Goal: Task Accomplishment & Management: Complete application form

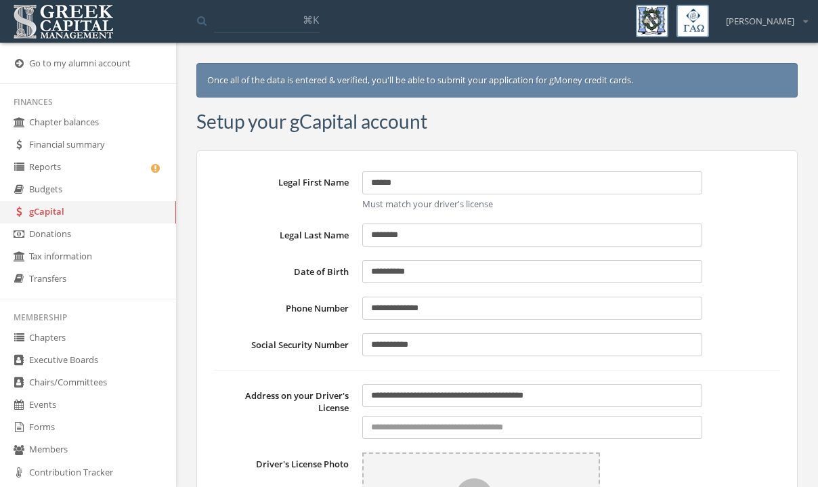
scroll to position [462, 0]
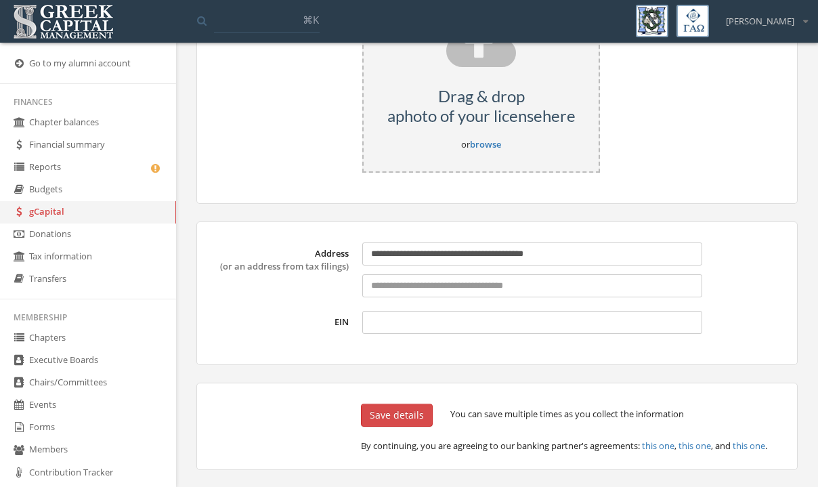
click at [489, 142] on link "browse" at bounding box center [485, 144] width 31 height 12
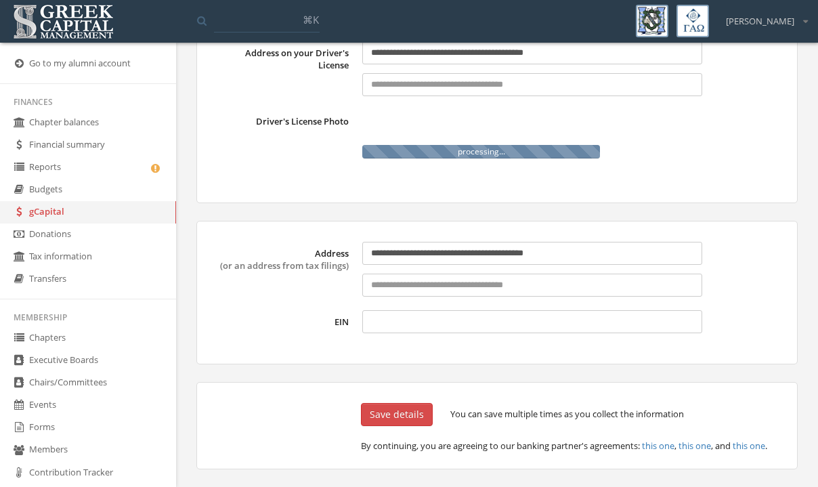
scroll to position [464, 0]
click at [453, 265] on input "**********" at bounding box center [532, 253] width 340 height 23
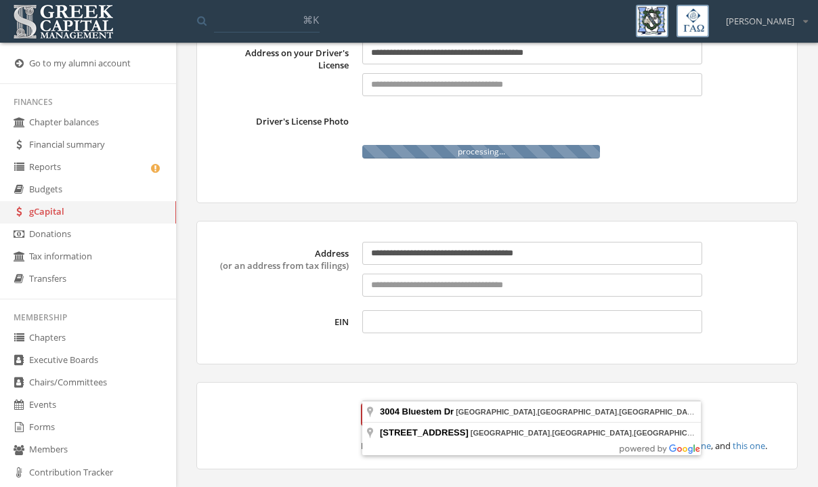
type input "**********"
click at [261, 333] on label "EIN" at bounding box center [285, 321] width 142 height 23
click at [362, 333] on input "EIN" at bounding box center [532, 321] width 340 height 23
type input "**********"
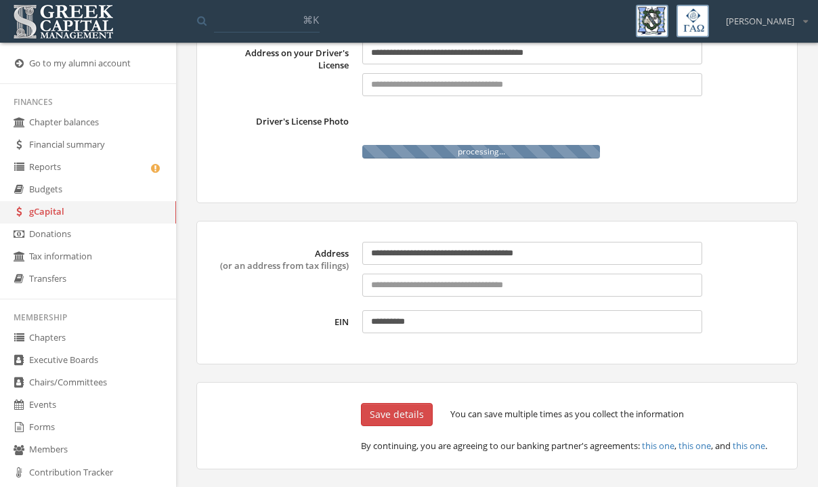
scroll to position [478, 0]
paste input
type input "**********"
click at [348, 364] on form "**********" at bounding box center [496, 119] width 601 height 702
click at [278, 337] on div "**********" at bounding box center [496, 293] width 601 height 144
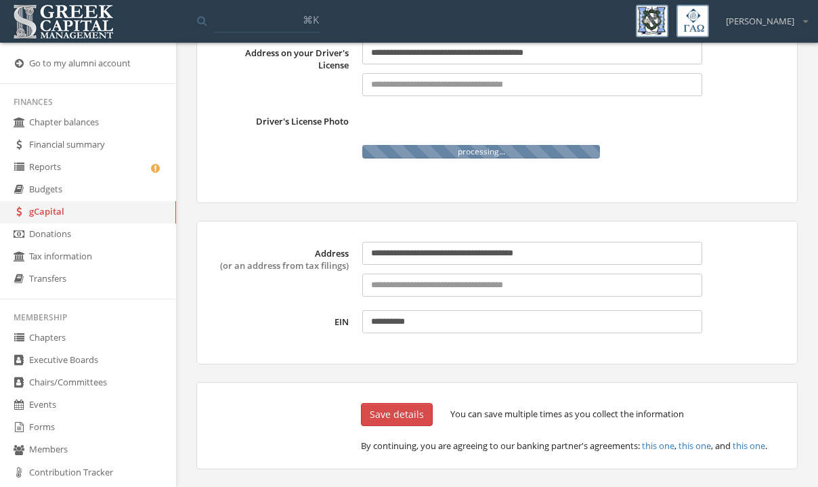
click at [398, 415] on button "Save details" at bounding box center [397, 414] width 72 height 23
click at [738, 220] on form "**********" at bounding box center [496, 119] width 601 height 702
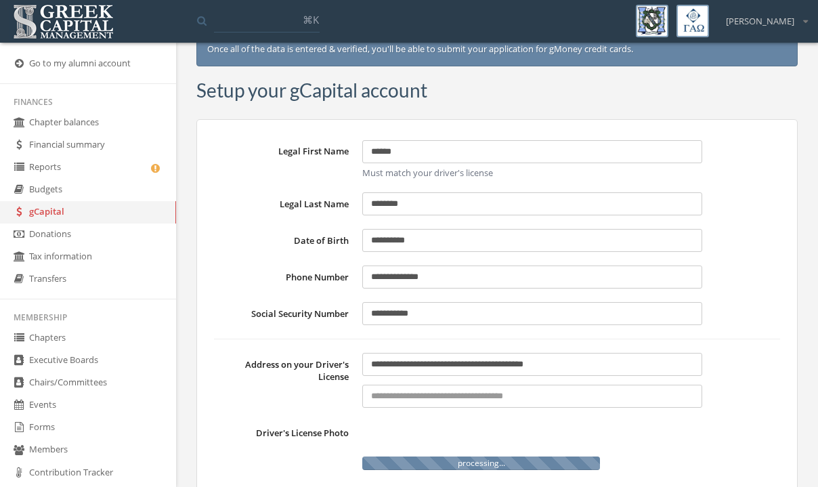
scroll to position [30, 0]
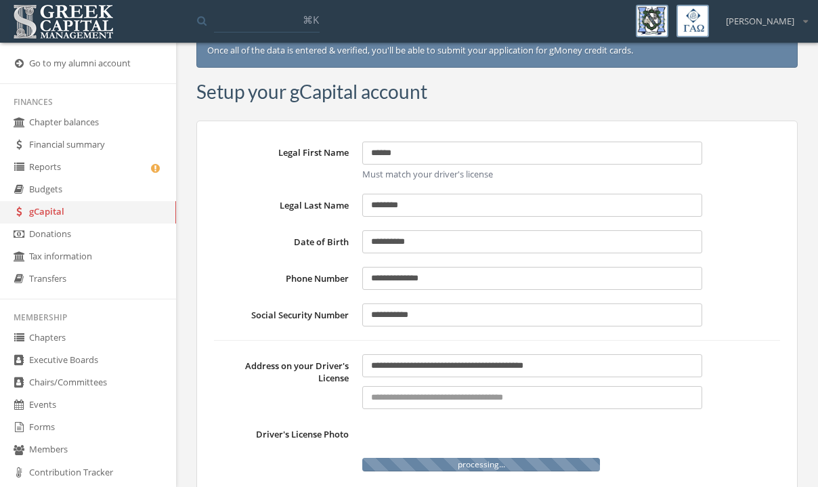
click at [224, 270] on label "Phone Number" at bounding box center [285, 278] width 142 height 23
click at [362, 270] on input "**********" at bounding box center [532, 278] width 340 height 23
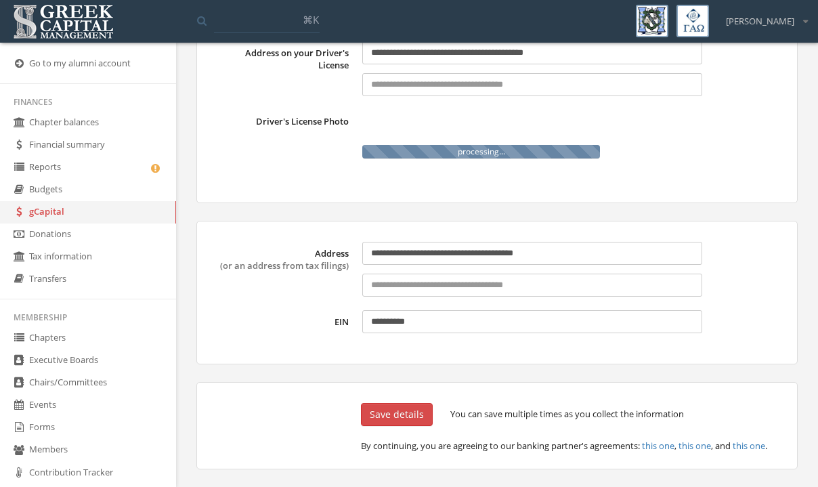
scroll to position [397, 0]
click at [234, 172] on label "Driver's License Photo" at bounding box center [285, 141] width 142 height 62
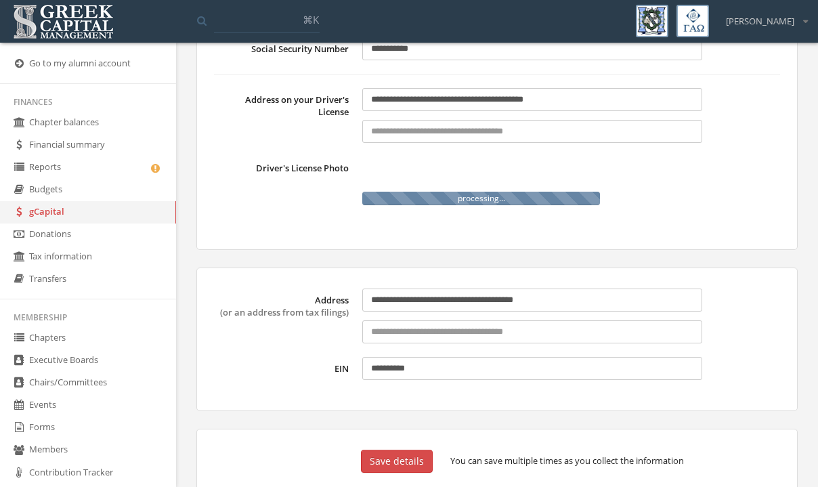
scroll to position [297, 0]
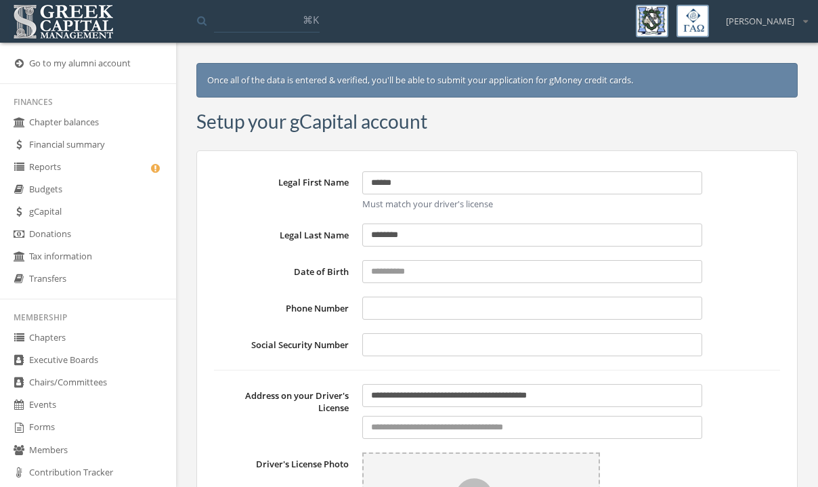
type input "**********"
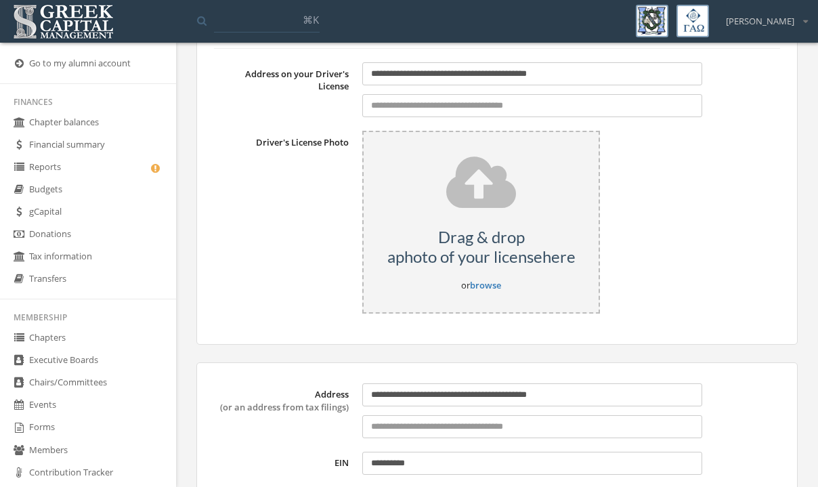
scroll to position [462, 0]
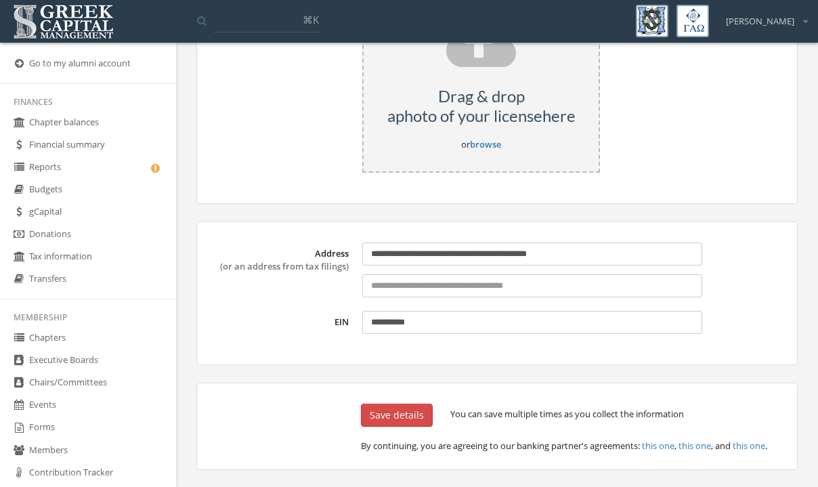
click at [486, 148] on link "browse" at bounding box center [485, 144] width 31 height 12
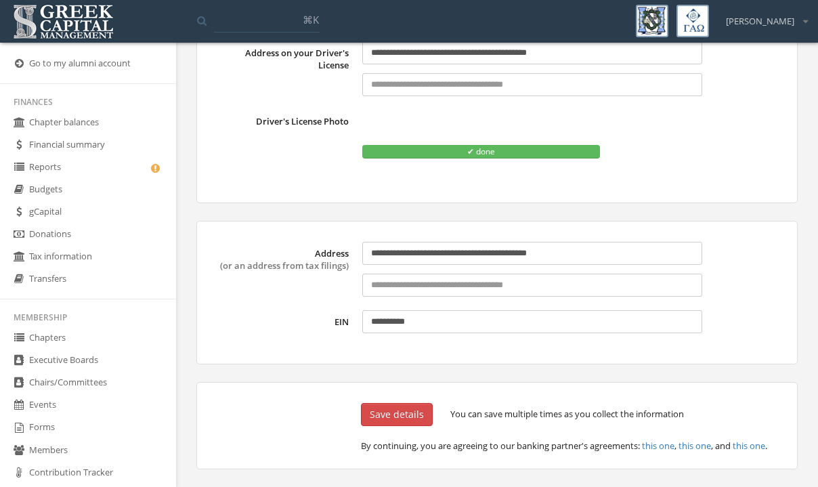
scroll to position [478, 0]
click at [382, 414] on button "Save details" at bounding box center [397, 414] width 72 height 23
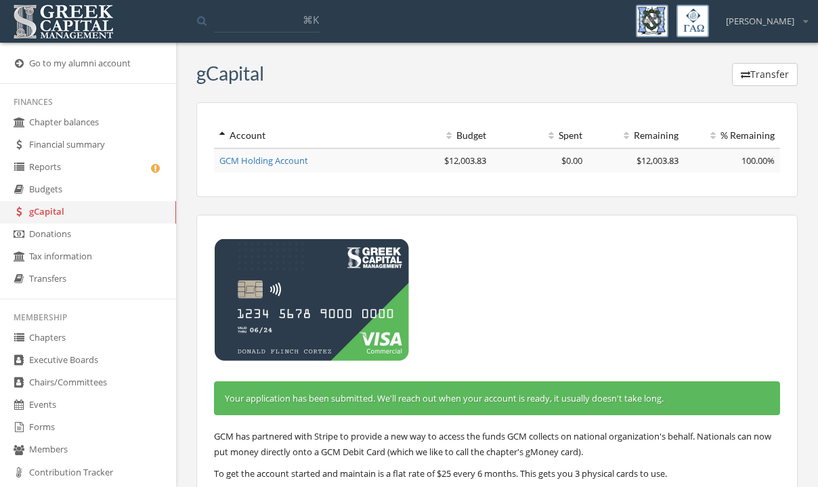
scroll to position [58, 0]
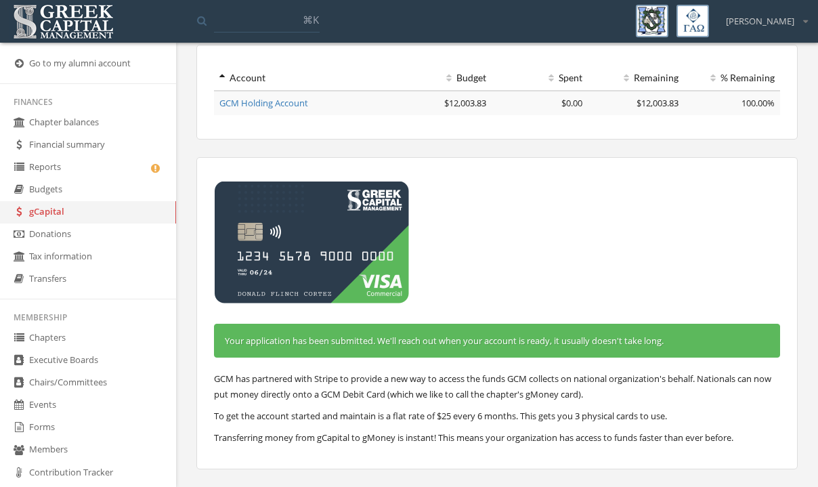
click at [511, 260] on div "Your application has been submitted. We'll reach out when your account is ready…" at bounding box center [496, 313] width 601 height 312
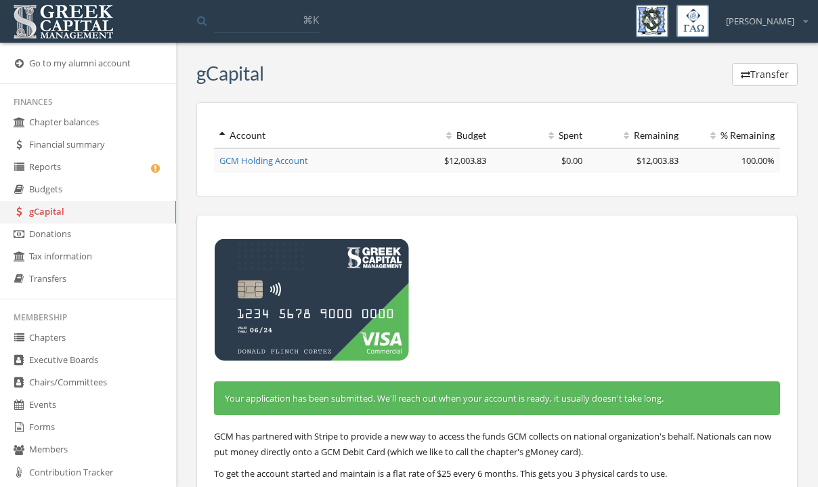
click at [47, 426] on link "Forms" at bounding box center [88, 427] width 176 height 22
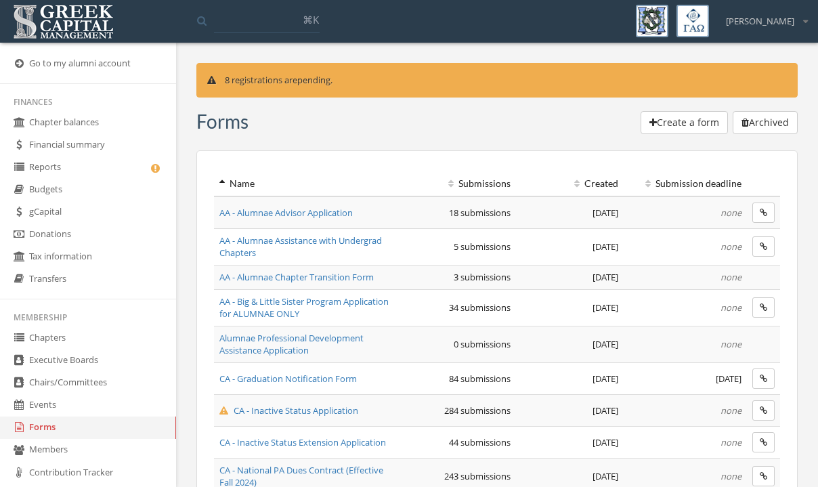
click at [217, 183] on th "Name" at bounding box center [305, 183] width 182 height 25
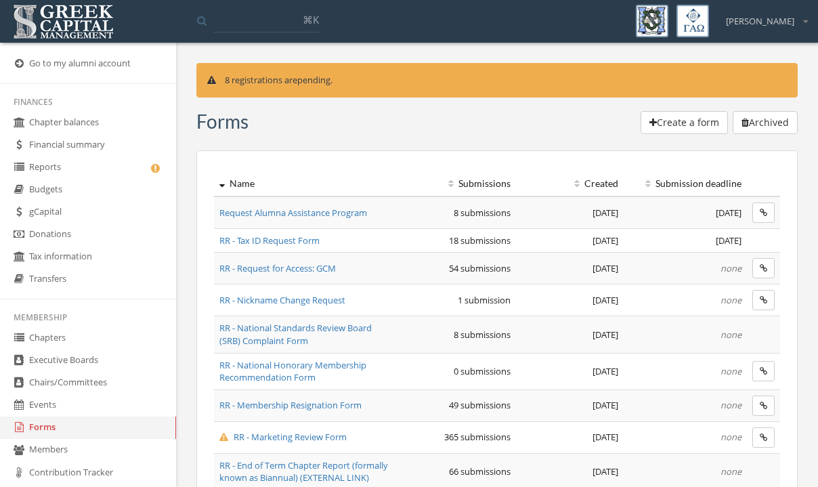
click at [223, 177] on th "Name" at bounding box center [305, 183] width 182 height 25
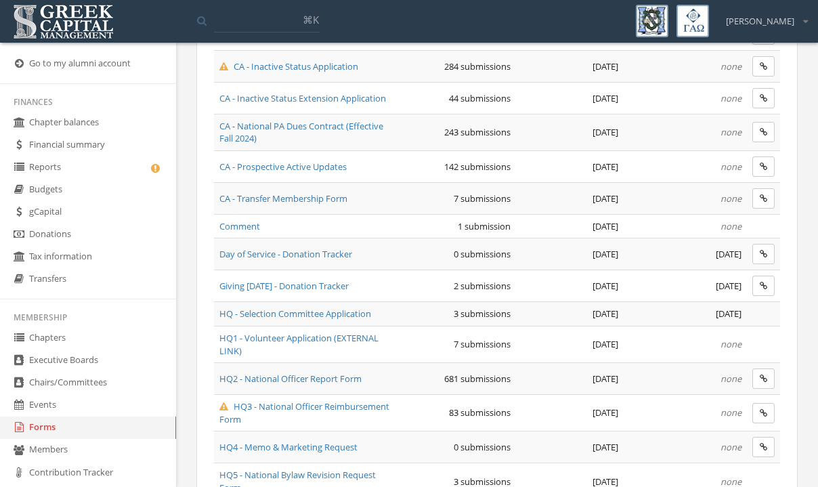
scroll to position [362, 0]
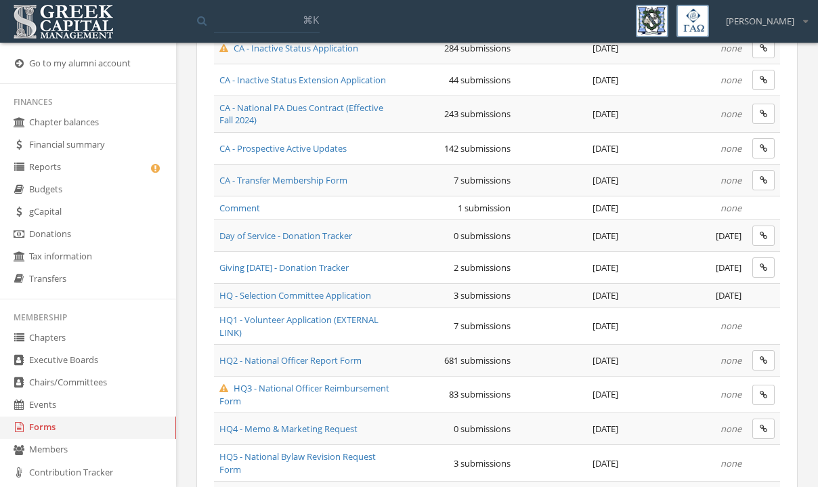
click at [283, 389] on span "HQ3 - National Officer Reimbursement Form" at bounding box center [304, 394] width 170 height 25
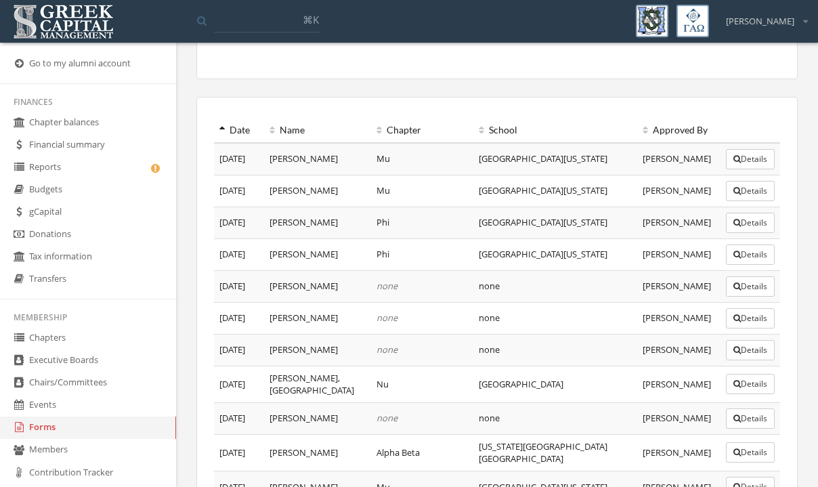
scroll to position [246, 0]
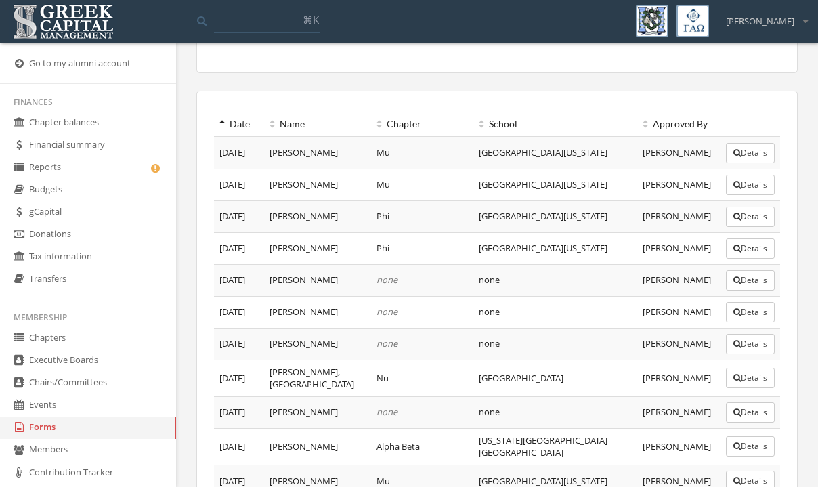
click at [220, 122] on icon at bounding box center [221, 123] width 5 height 9
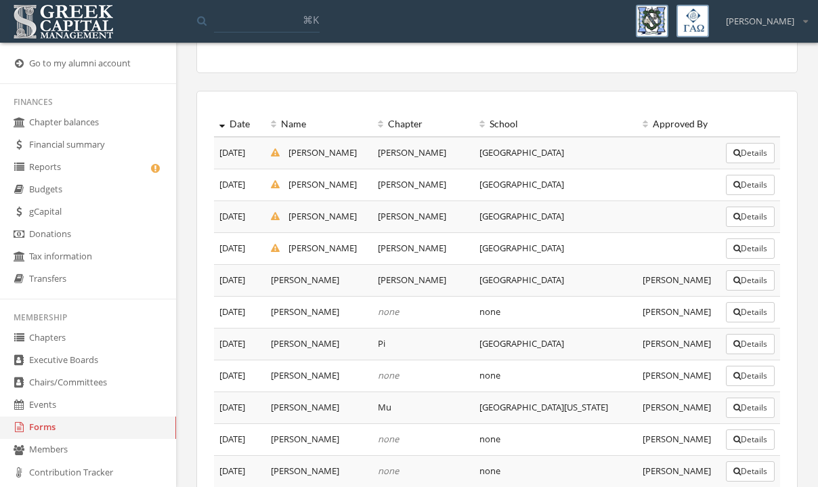
click at [746, 286] on button "Details" at bounding box center [750, 280] width 49 height 20
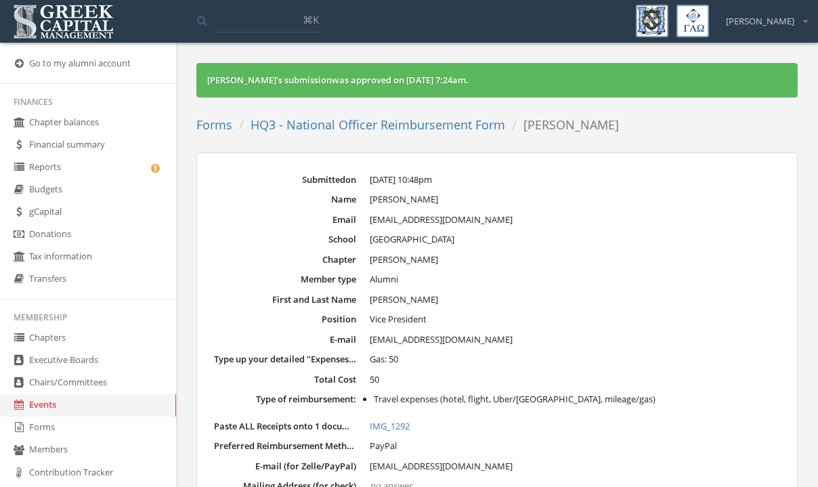
click at [272, 132] on link "HQ3 - National Officer Reimbursement Form" at bounding box center [378, 124] width 255 height 16
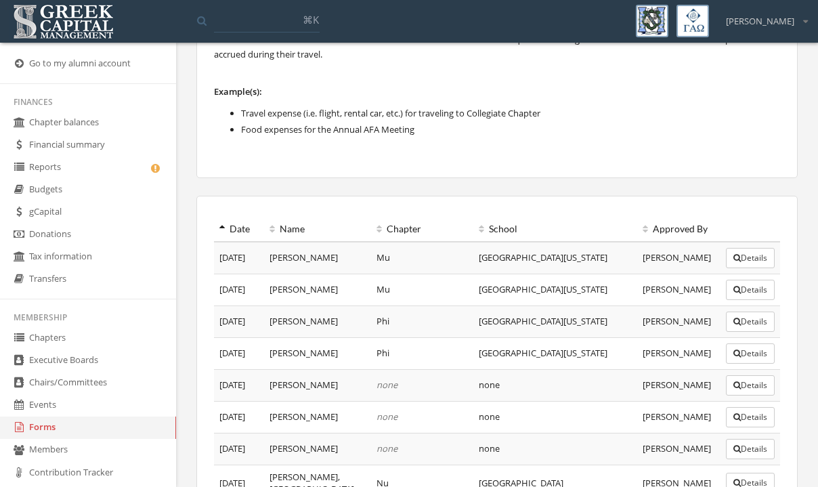
scroll to position [171, 0]
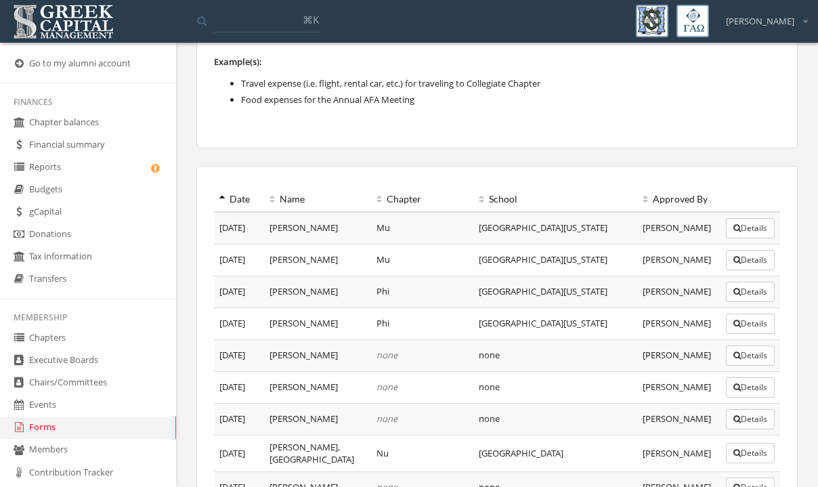
click at [219, 200] on icon at bounding box center [221, 198] width 5 height 9
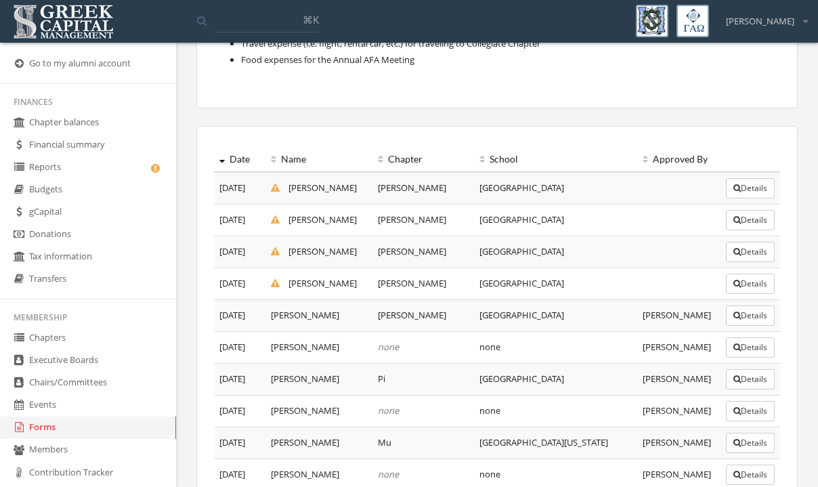
scroll to position [205, 0]
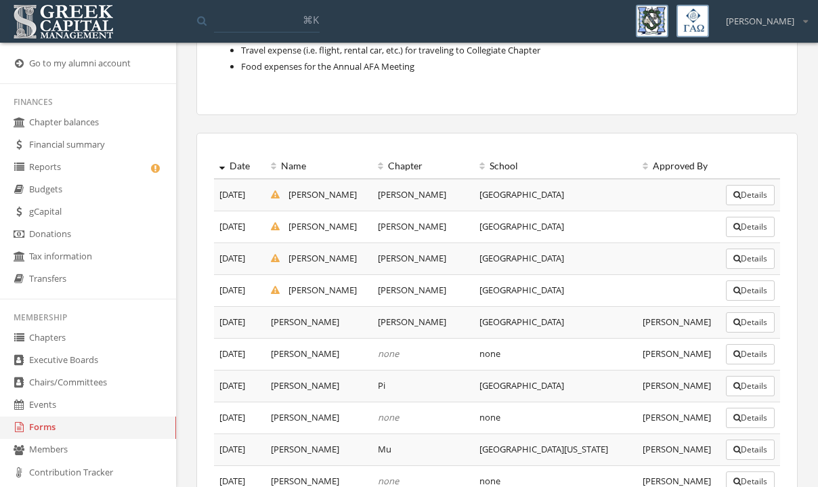
click at [750, 332] on button "Details" at bounding box center [750, 322] width 49 height 20
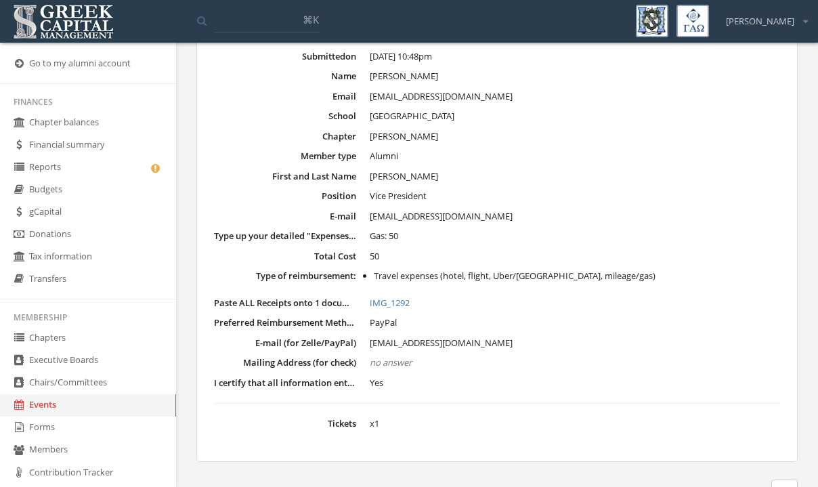
scroll to position [139, 0]
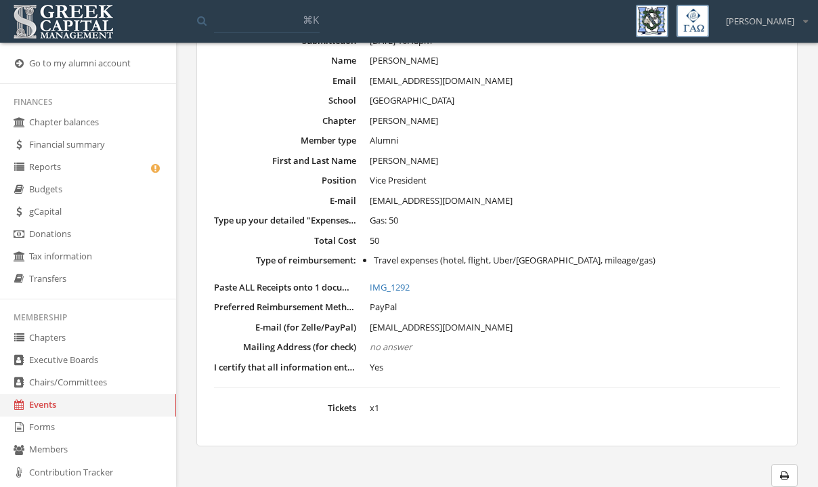
click at [393, 288] on link "IMG_1292" at bounding box center [575, 288] width 410 height 14
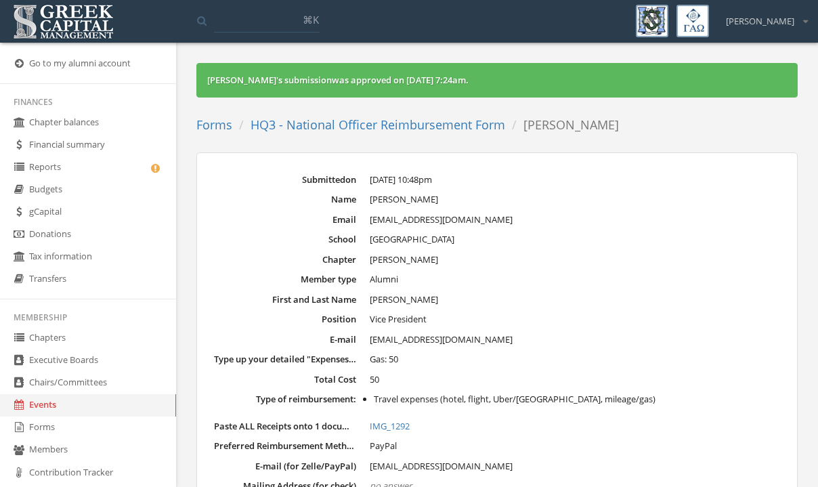
click at [319, 123] on link "HQ3 - National Officer Reimbursement Form" at bounding box center [378, 124] width 255 height 16
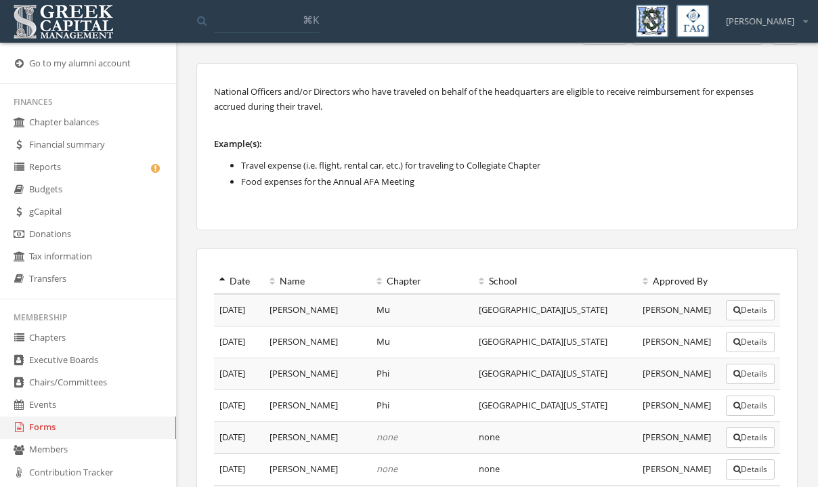
scroll to position [92, 0]
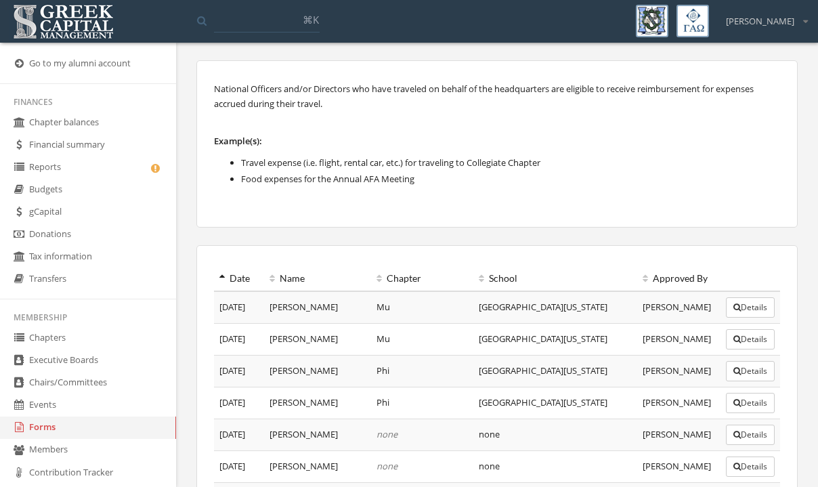
click at [223, 276] on icon at bounding box center [221, 278] width 5 height 9
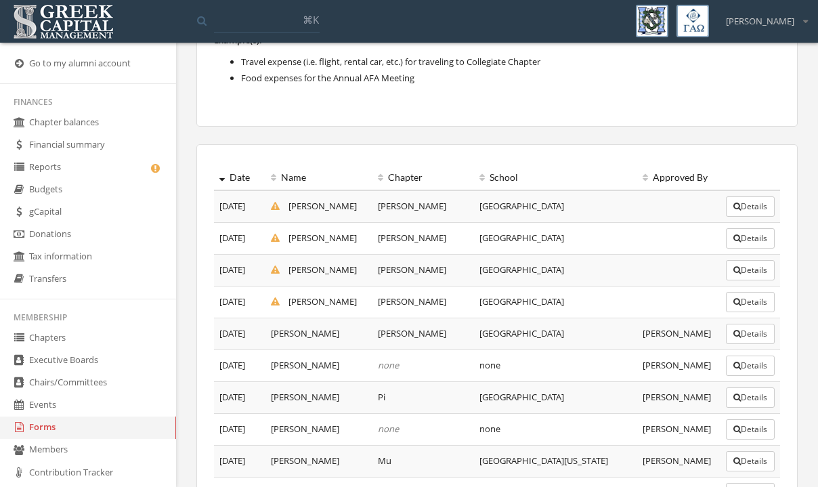
scroll to position [203, 0]
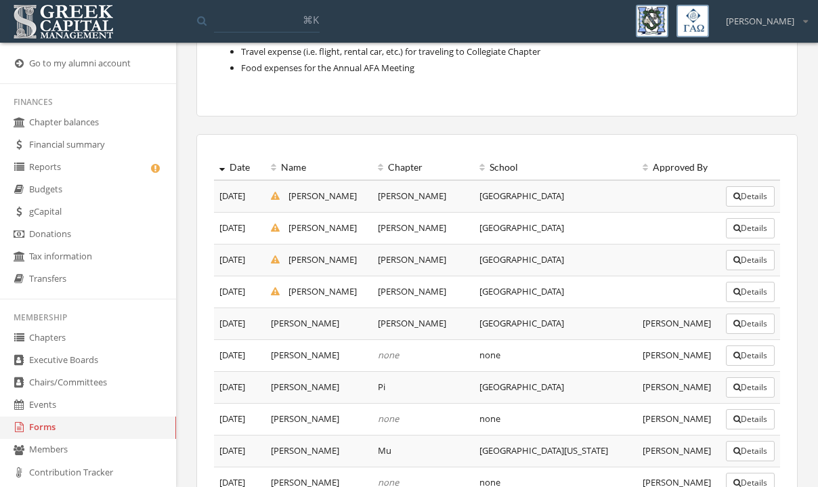
click at [734, 293] on icon "button" at bounding box center [736, 292] width 7 height 8
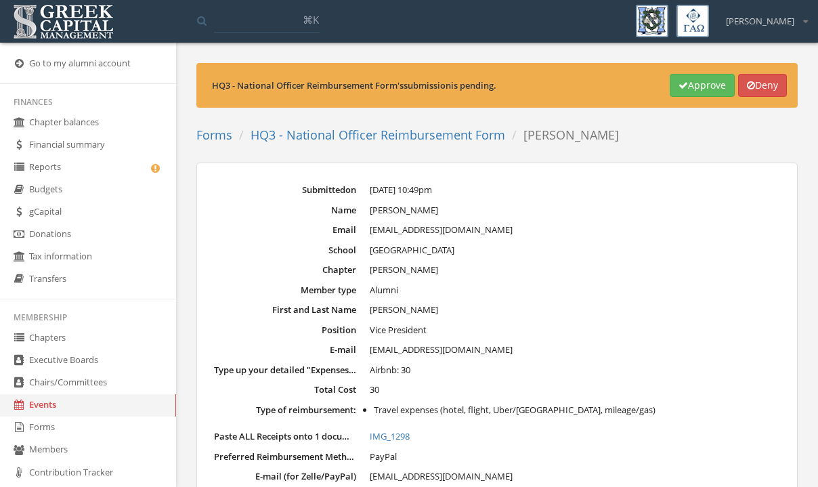
click at [310, 135] on link "HQ3 - National Officer Reimbursement Form" at bounding box center [378, 135] width 255 height 16
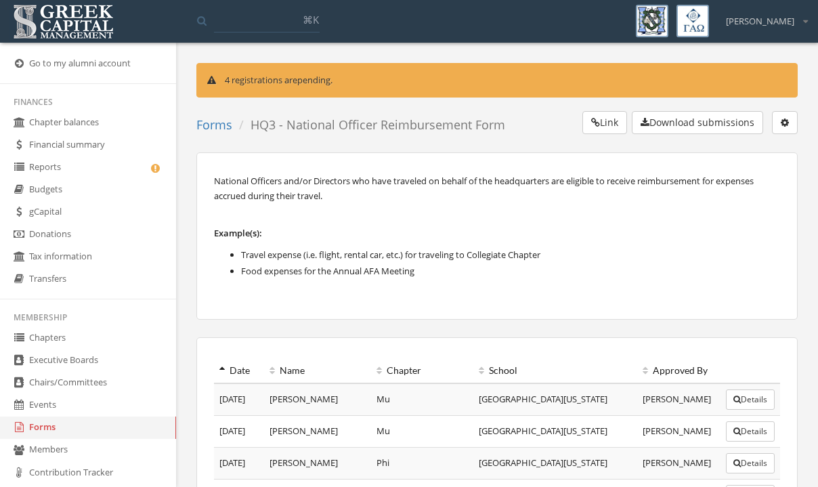
click at [200, 270] on div "National Officers and/or Directors who have traveled on behalf of the headquart…" at bounding box center [496, 235] width 601 height 167
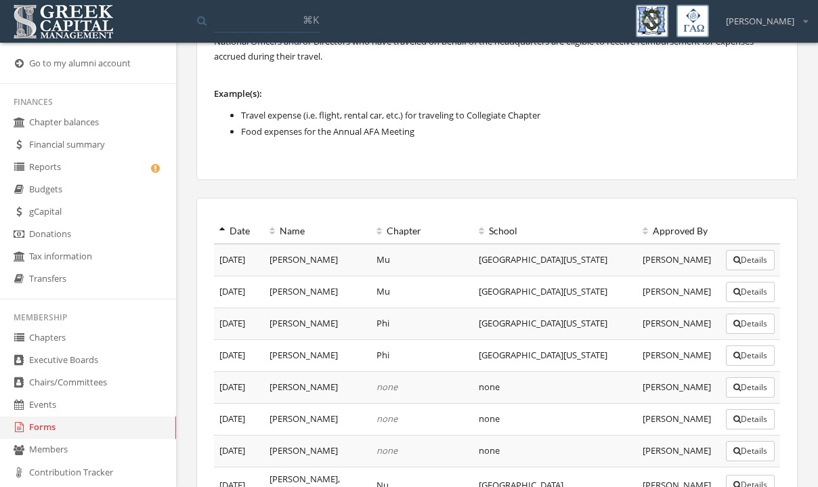
scroll to position [175, 0]
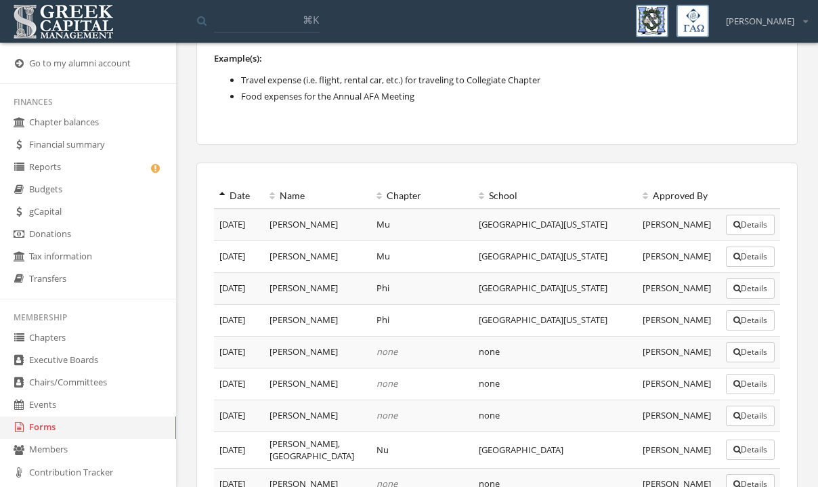
click at [219, 199] on icon at bounding box center [221, 195] width 5 height 9
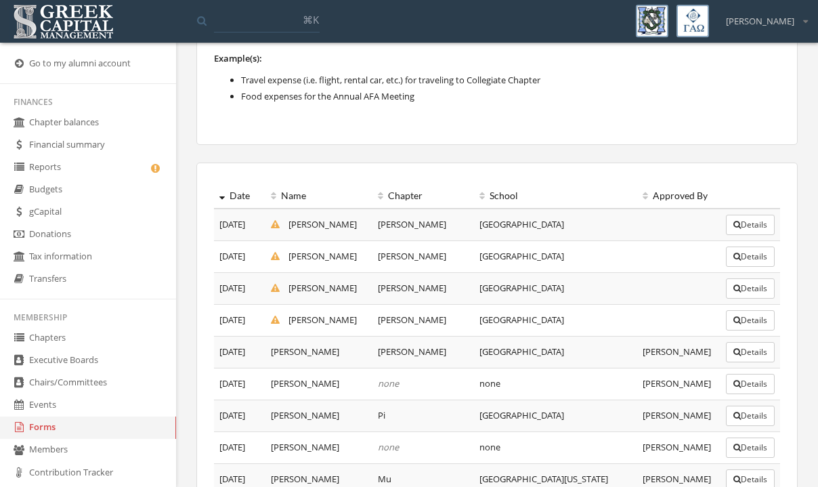
click at [735, 289] on icon "button" at bounding box center [736, 288] width 7 height 8
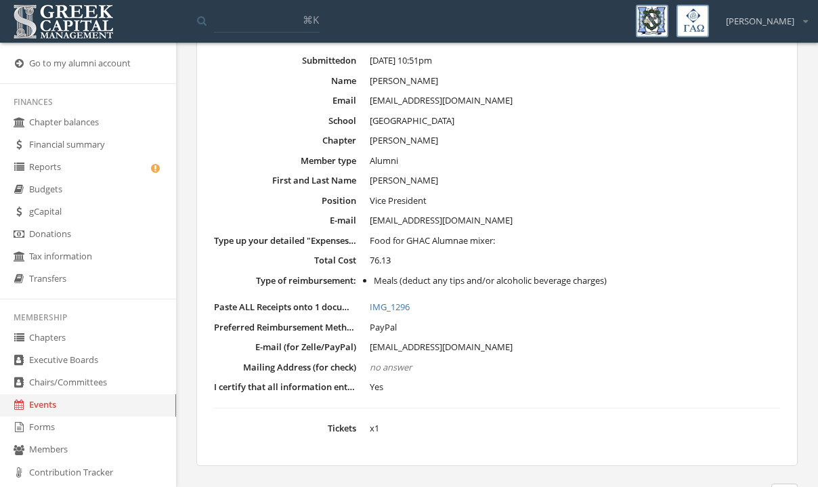
scroll to position [149, 0]
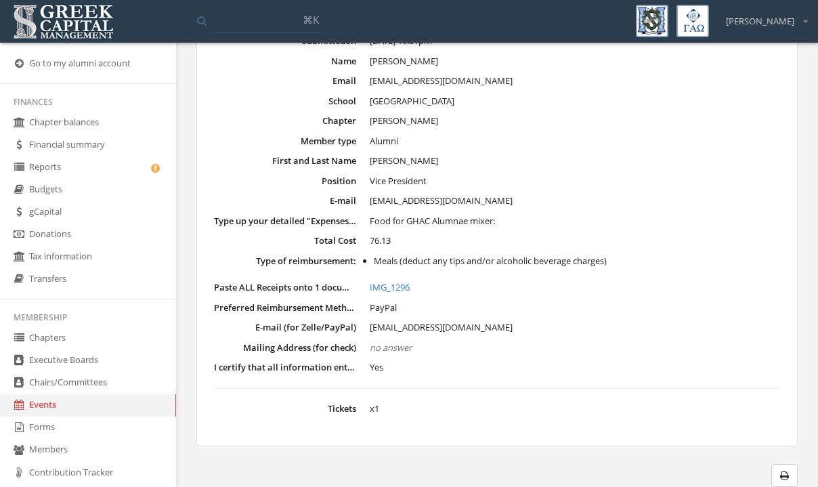
click at [395, 286] on link "IMG_1296" at bounding box center [575, 288] width 410 height 14
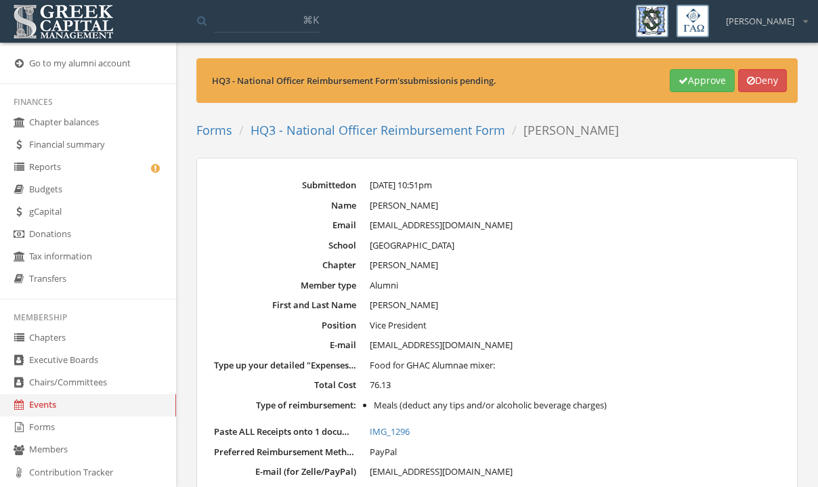
scroll to position [0, 0]
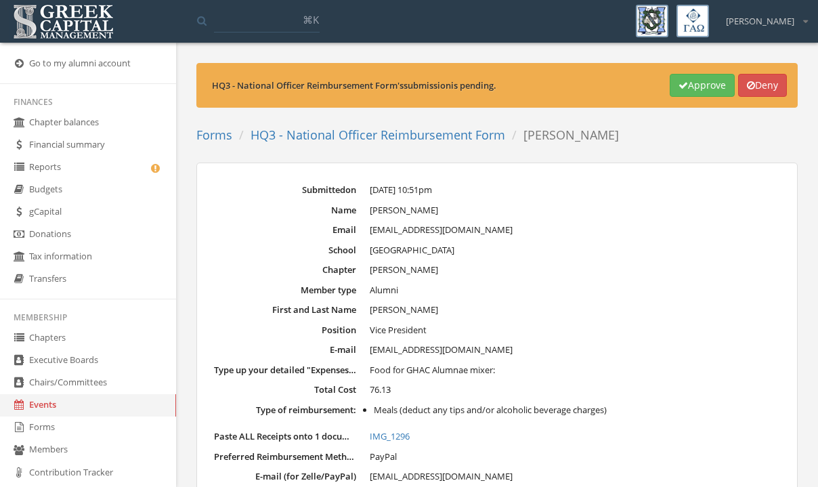
click at [756, 87] on button "Deny" at bounding box center [762, 85] width 49 height 23
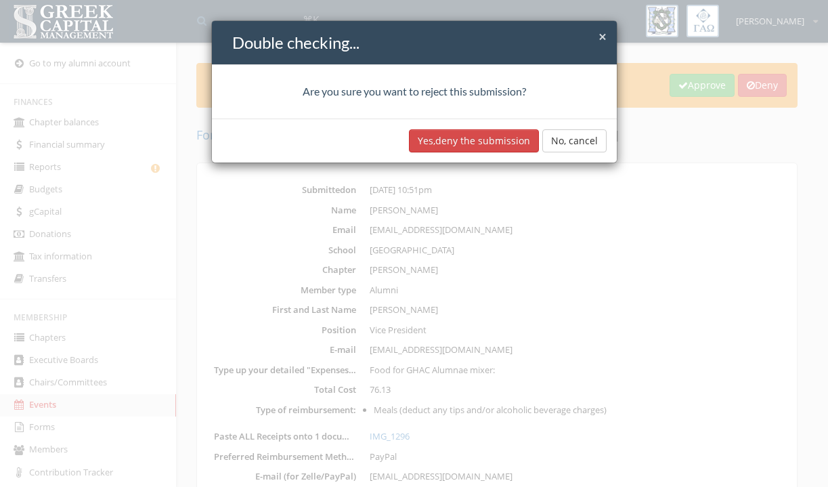
click at [450, 148] on button "Yes, deny the submission" at bounding box center [474, 140] width 130 height 23
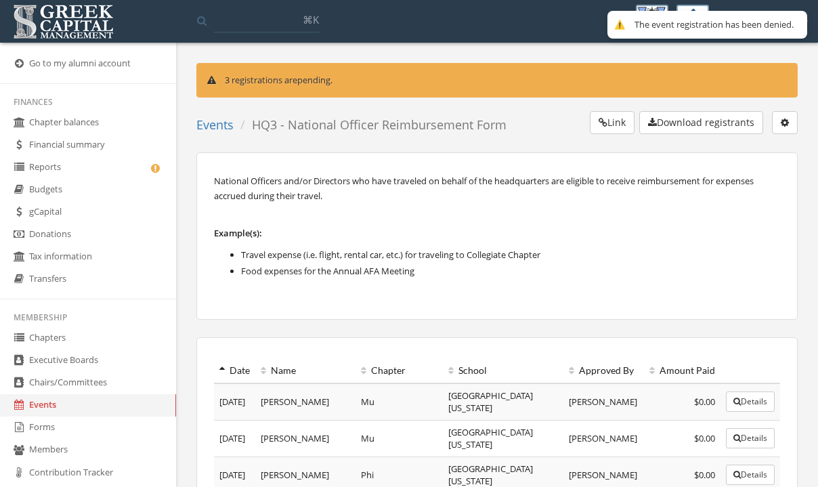
click at [223, 364] on th "Date" at bounding box center [234, 370] width 41 height 25
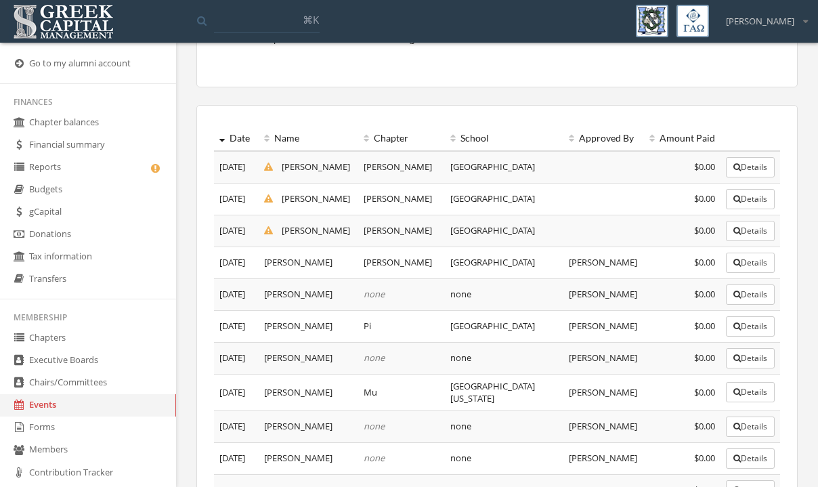
scroll to position [229, 0]
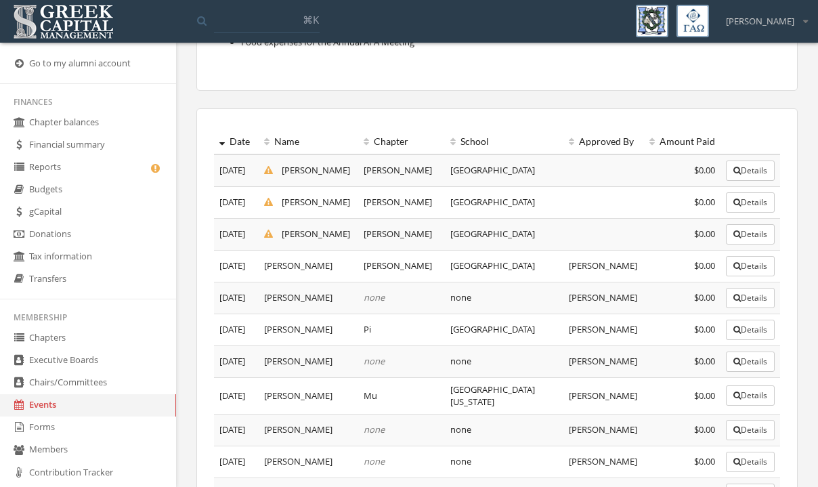
click at [754, 244] on button "Details" at bounding box center [750, 234] width 49 height 20
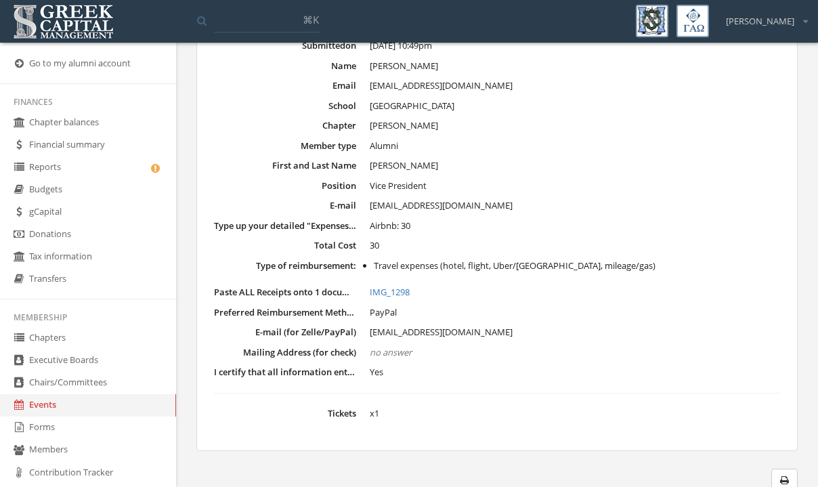
scroll to position [149, 0]
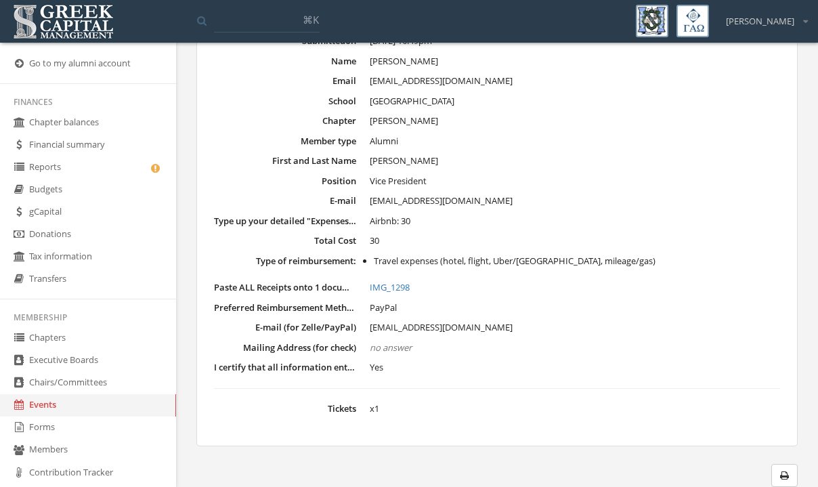
click at [392, 283] on link "IMG_1298" at bounding box center [575, 288] width 410 height 14
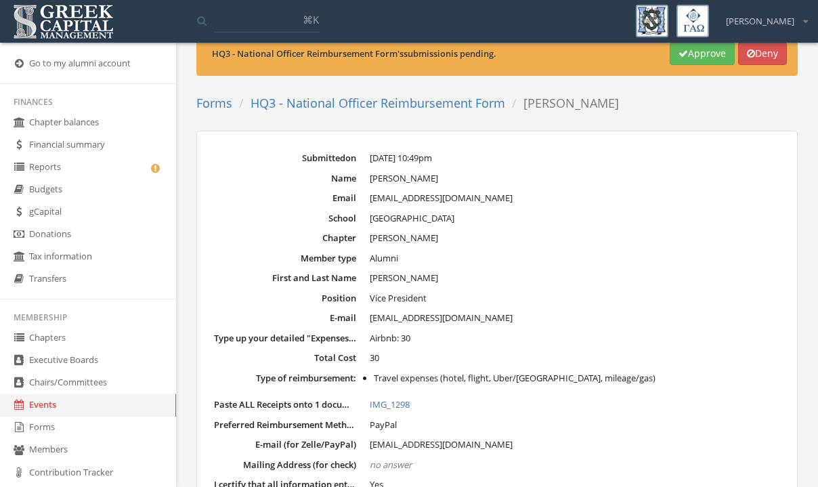
scroll to position [0, 0]
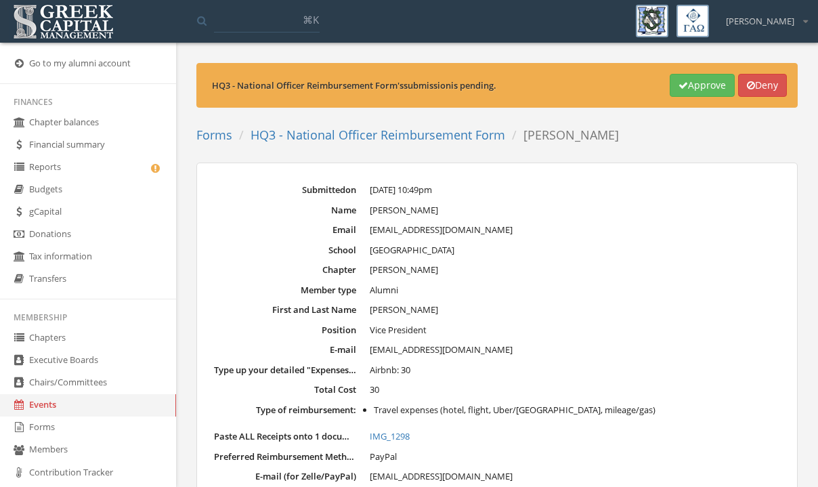
click at [703, 88] on button "Approve" at bounding box center [702, 85] width 65 height 23
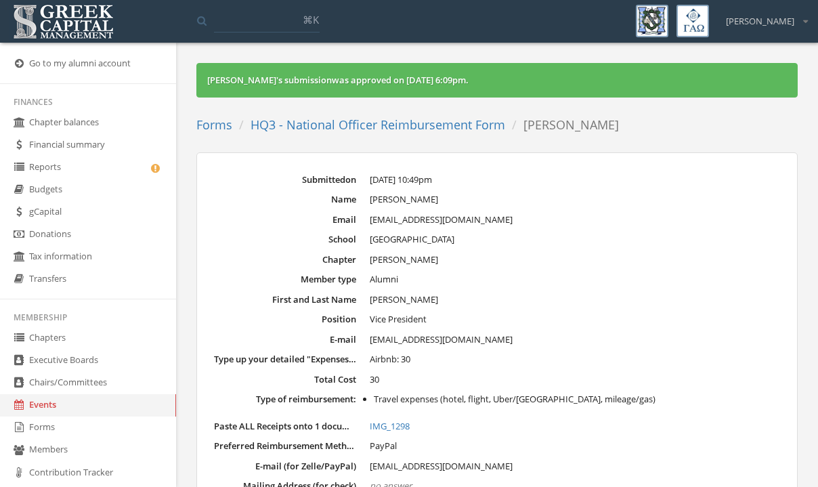
click at [337, 126] on link "HQ3 - National Officer Reimbursement Form" at bounding box center [378, 124] width 255 height 16
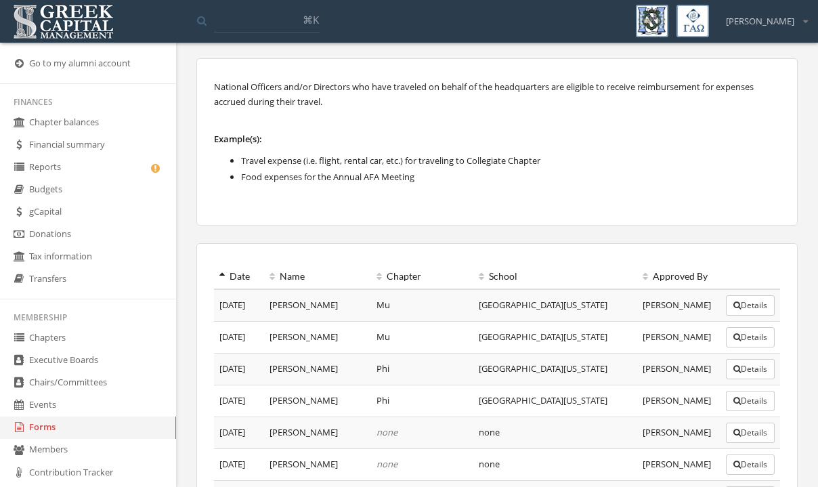
scroll to position [142, 0]
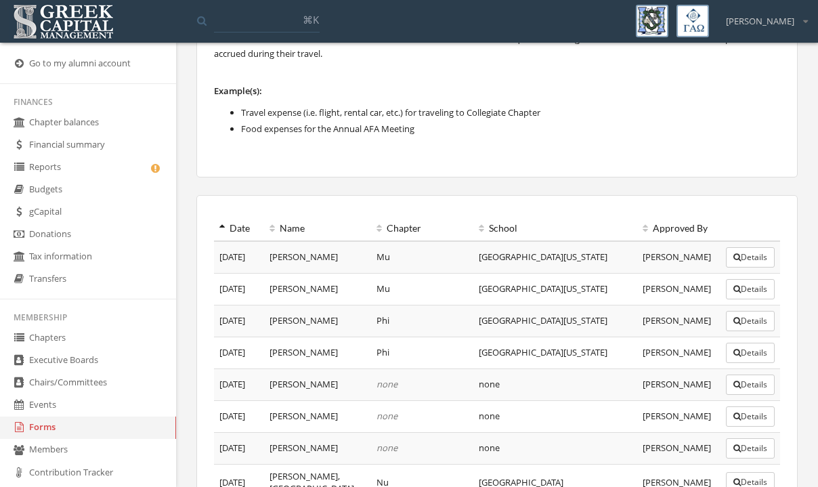
click at [220, 230] on icon at bounding box center [221, 227] width 5 height 9
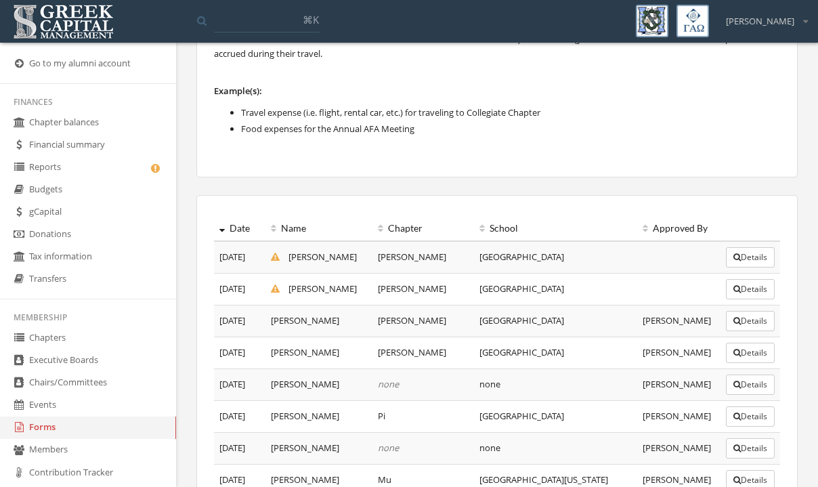
click at [749, 297] on button "Details" at bounding box center [750, 289] width 49 height 20
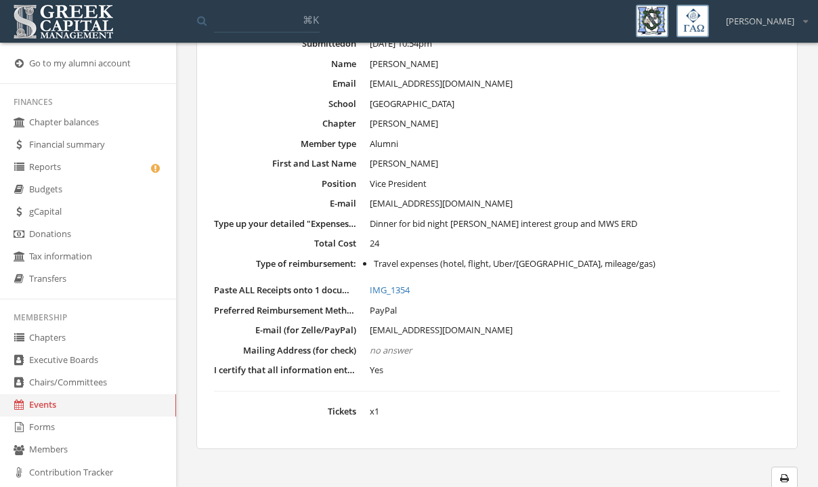
scroll to position [149, 0]
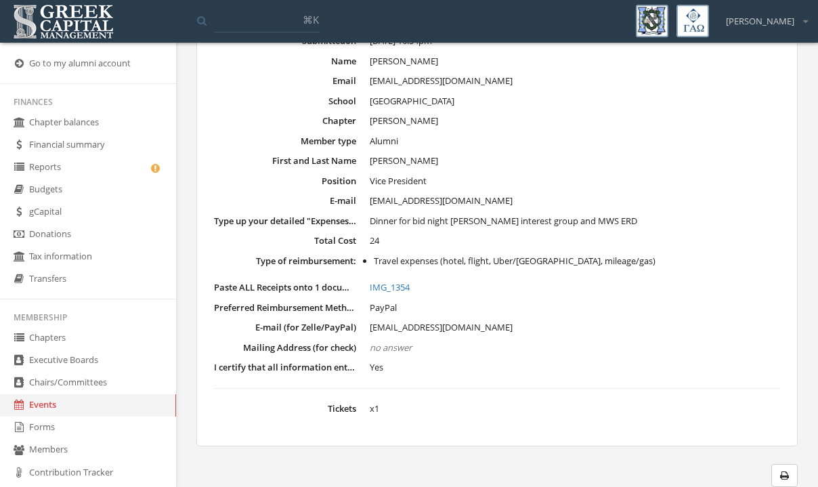
click at [389, 290] on link "IMG_1354" at bounding box center [575, 288] width 410 height 14
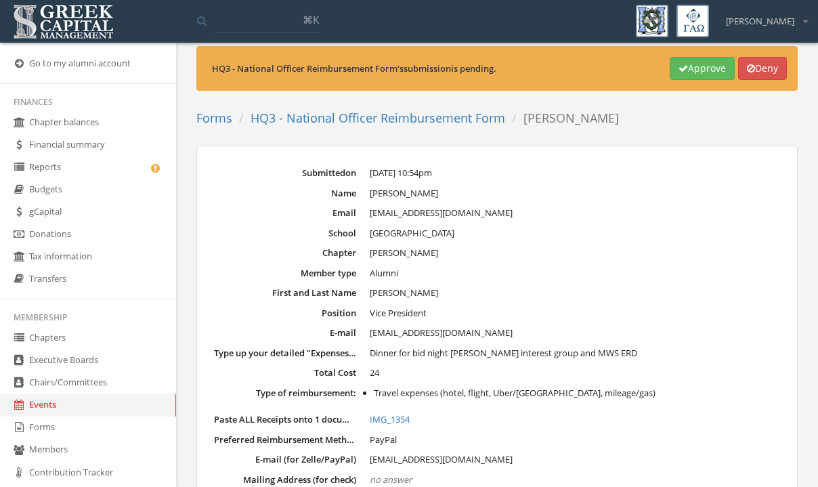
scroll to position [0, 0]
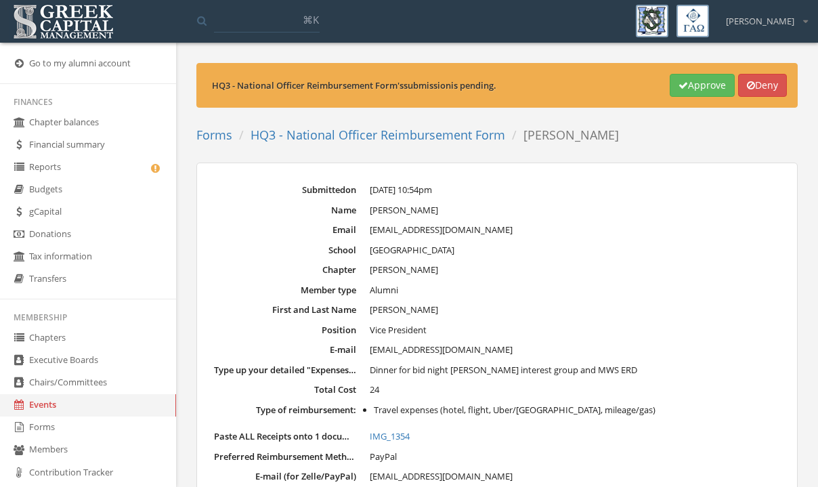
click at [679, 84] on icon "button" at bounding box center [683, 85] width 9 height 9
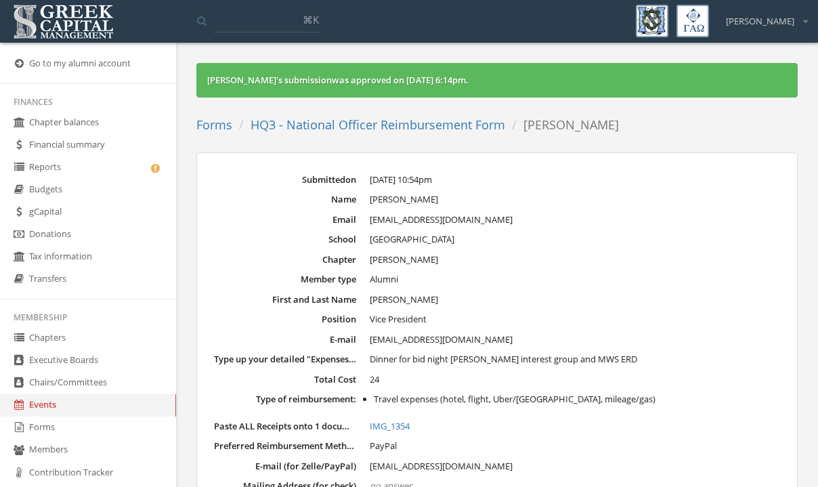
click at [297, 130] on link "HQ3 - National Officer Reimbursement Form" at bounding box center [378, 124] width 255 height 16
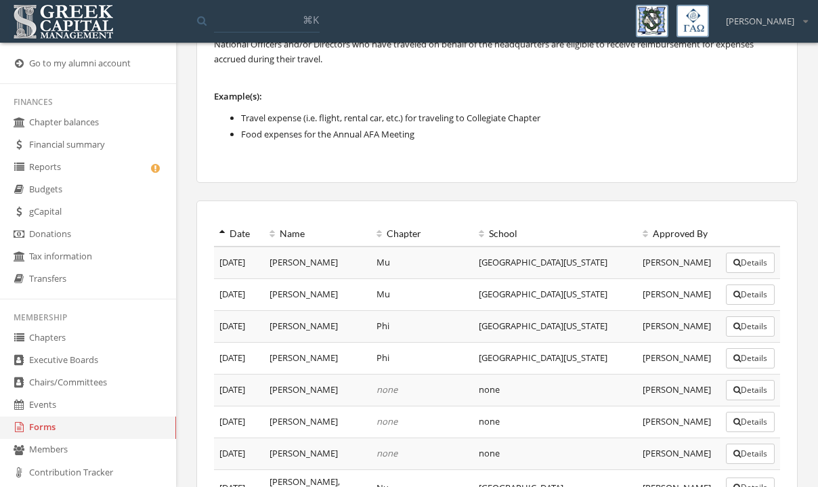
scroll to position [148, 0]
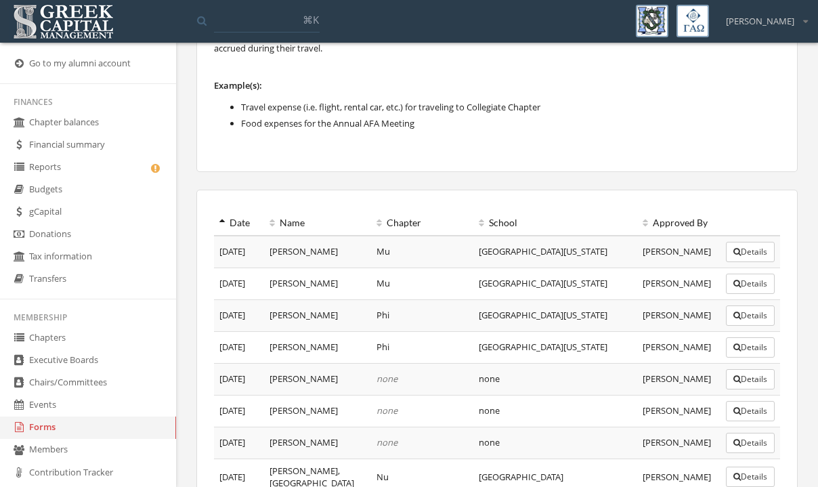
click at [220, 221] on icon at bounding box center [221, 222] width 5 height 9
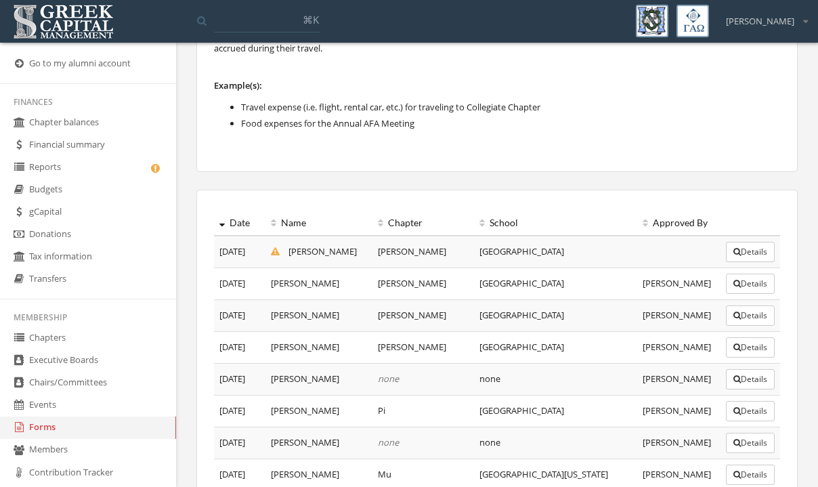
click at [742, 259] on button "Details" at bounding box center [750, 252] width 49 height 20
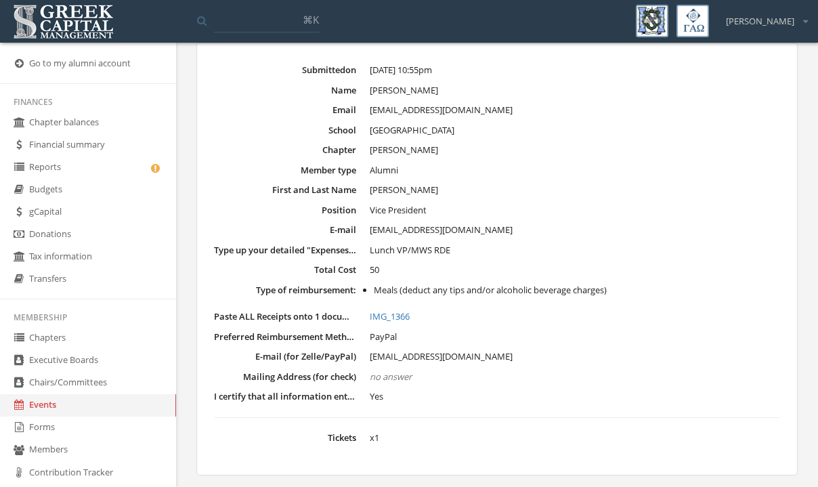
scroll to position [121, 0]
click at [391, 316] on link "IMG_1366" at bounding box center [575, 316] width 410 height 14
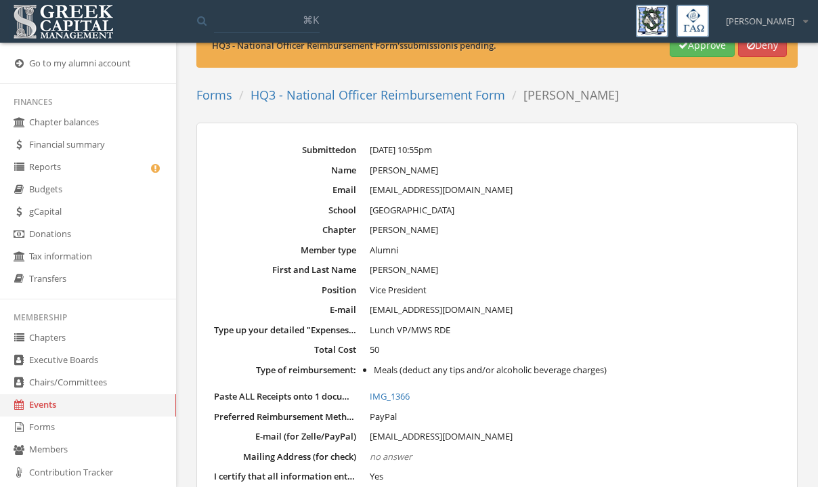
scroll to position [0, 0]
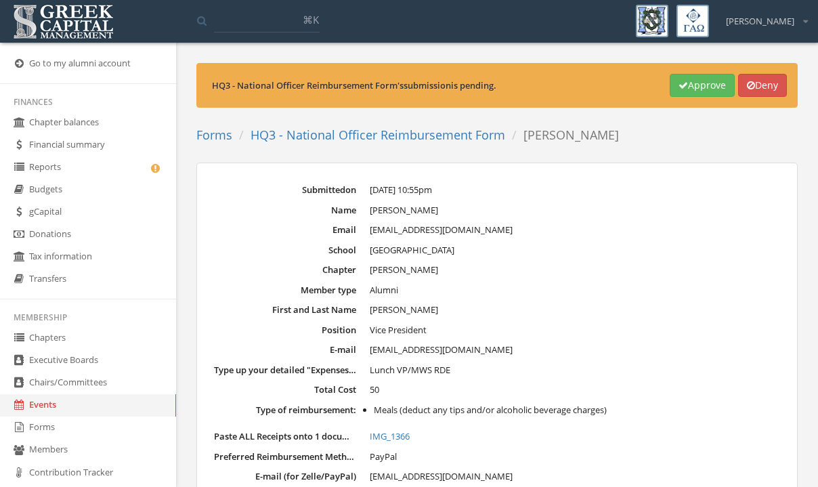
click at [679, 85] on icon "button" at bounding box center [683, 85] width 9 height 9
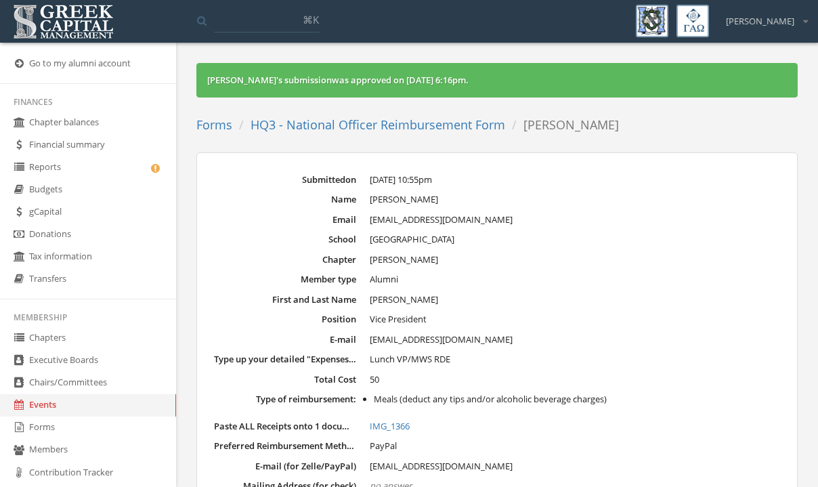
click at [288, 123] on link "HQ3 - National Officer Reimbursement Form" at bounding box center [378, 124] width 255 height 16
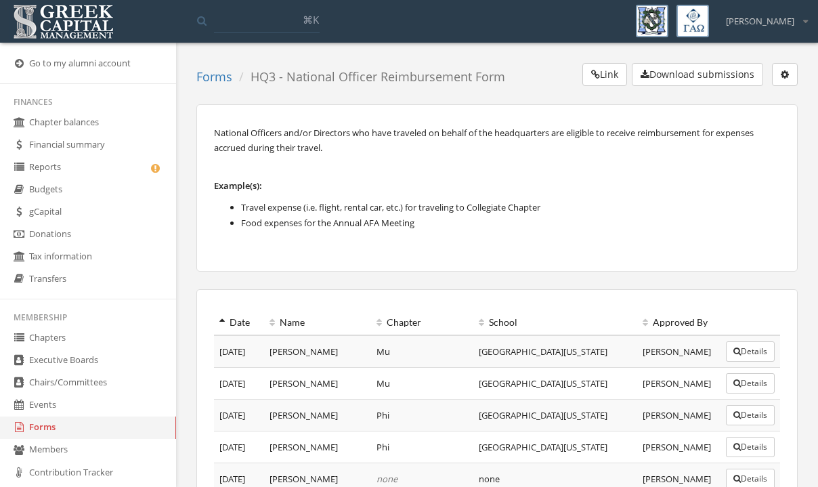
click at [220, 321] on icon at bounding box center [221, 322] width 5 height 9
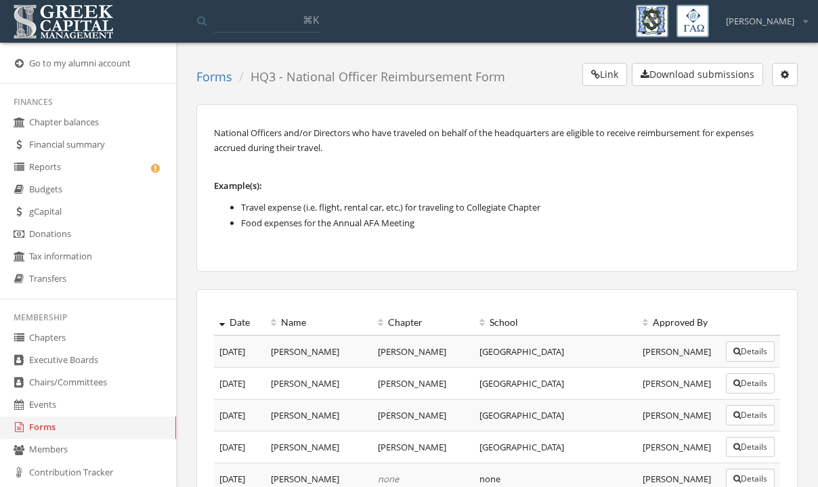
click at [52, 427] on link "Forms" at bounding box center [88, 427] width 176 height 22
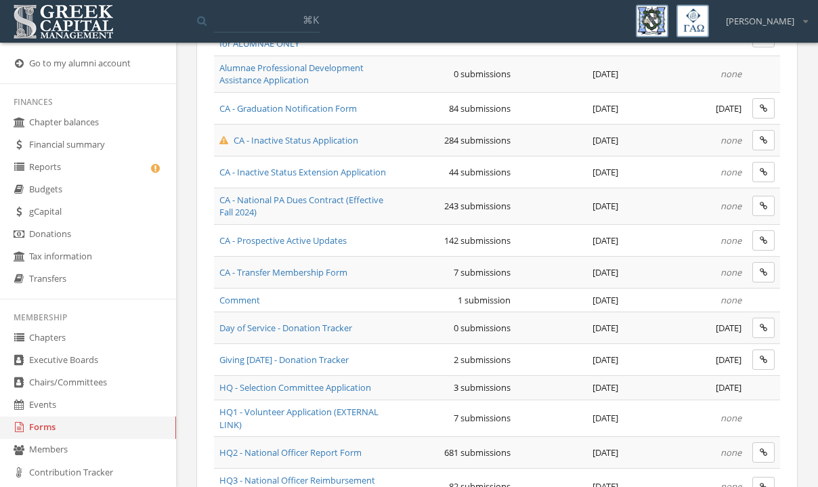
scroll to position [279, 0]
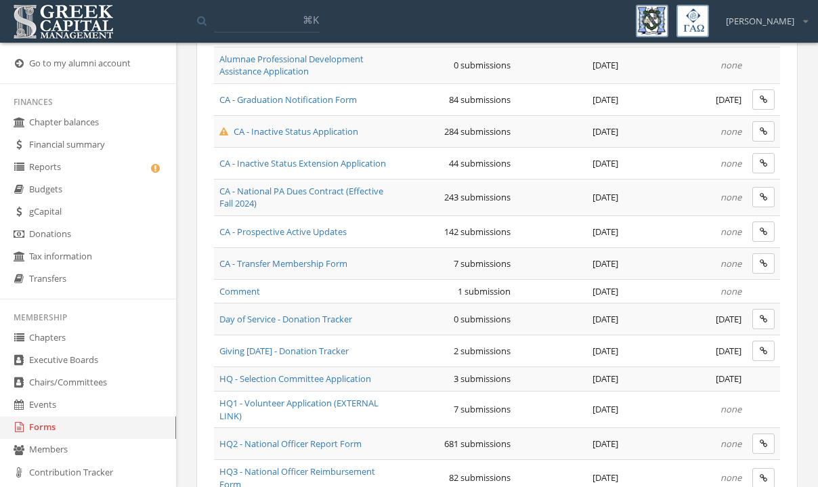
click at [257, 134] on span "CA - Inactive Status Application" at bounding box center [288, 131] width 139 height 12
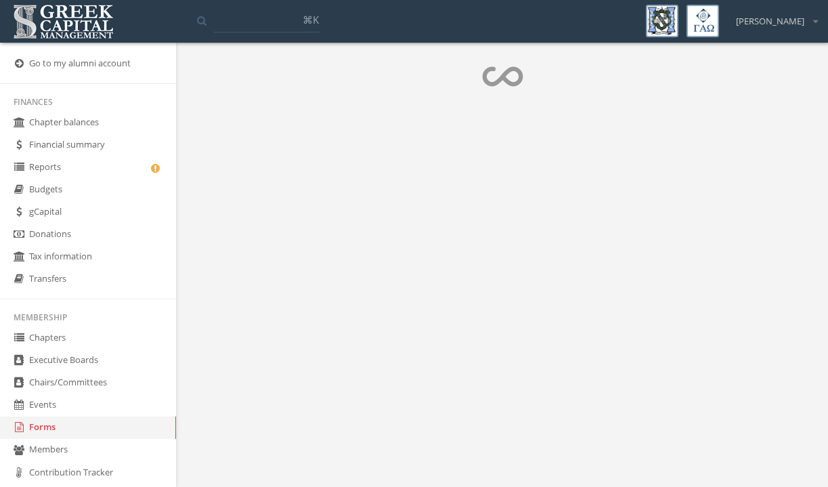
click at [184, 185] on body "My account Logout Toggle search ⌘K J Serrano-Ceballos My account Logout Go to m…" at bounding box center [414, 243] width 828 height 487
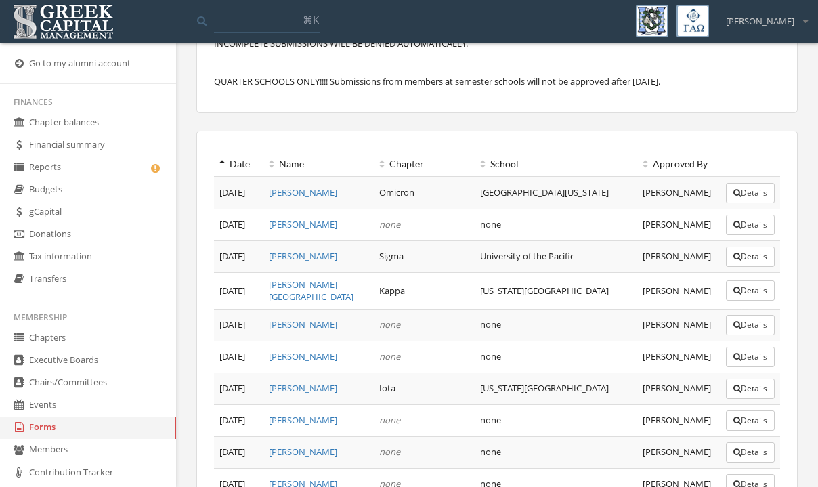
scroll to position [479, 0]
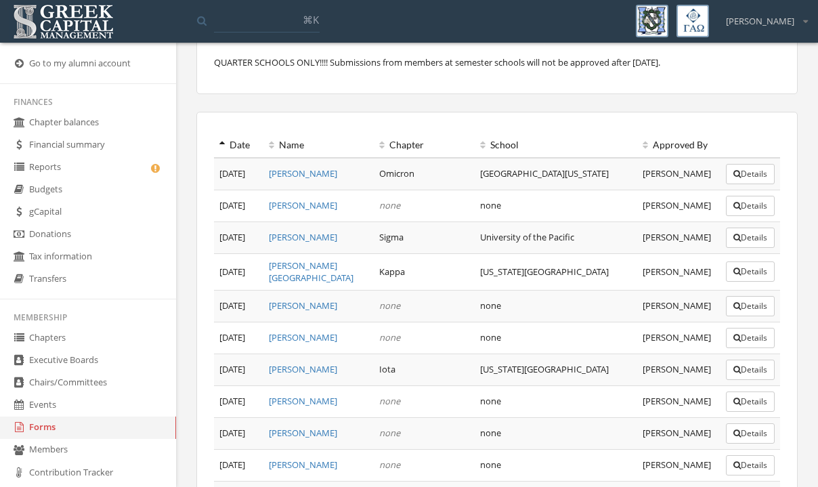
click at [220, 150] on icon at bounding box center [221, 144] width 5 height 9
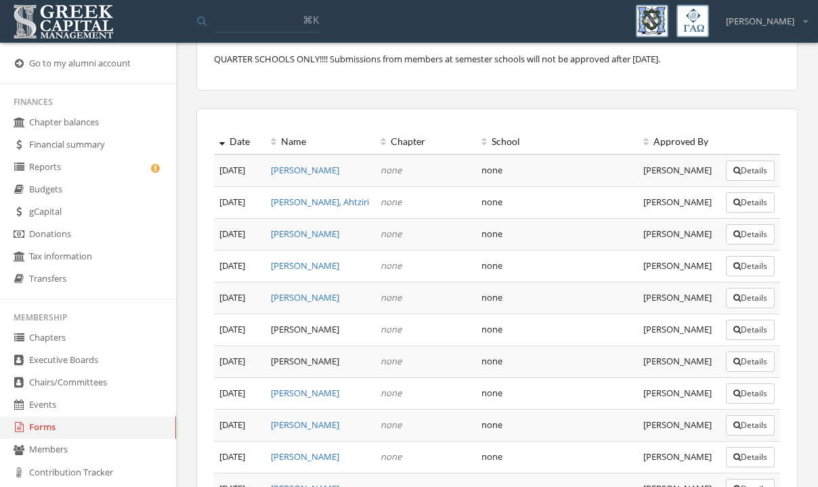
scroll to position [0, 0]
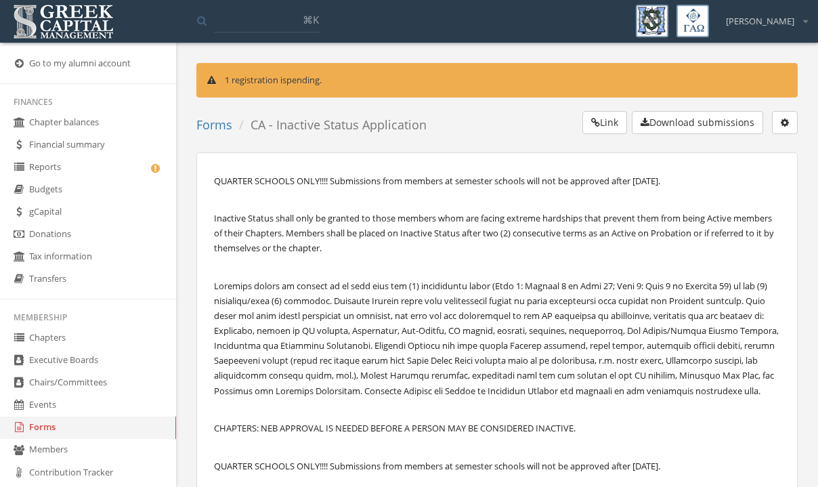
click at [57, 425] on link "Forms" at bounding box center [88, 427] width 176 height 22
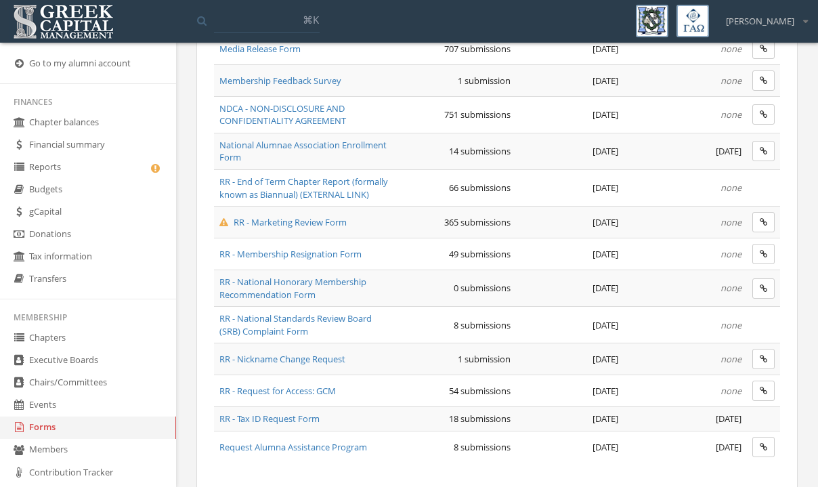
scroll to position [1025, 0]
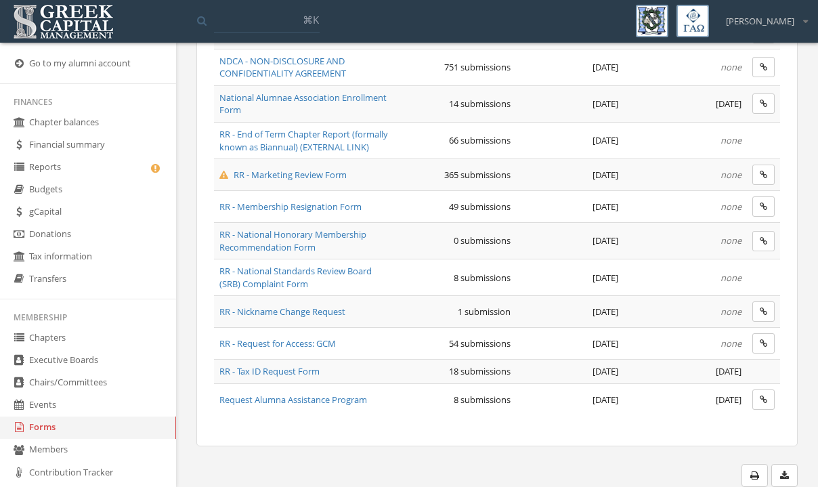
click at [286, 177] on span "RR - Marketing Review Form" at bounding box center [282, 175] width 127 height 12
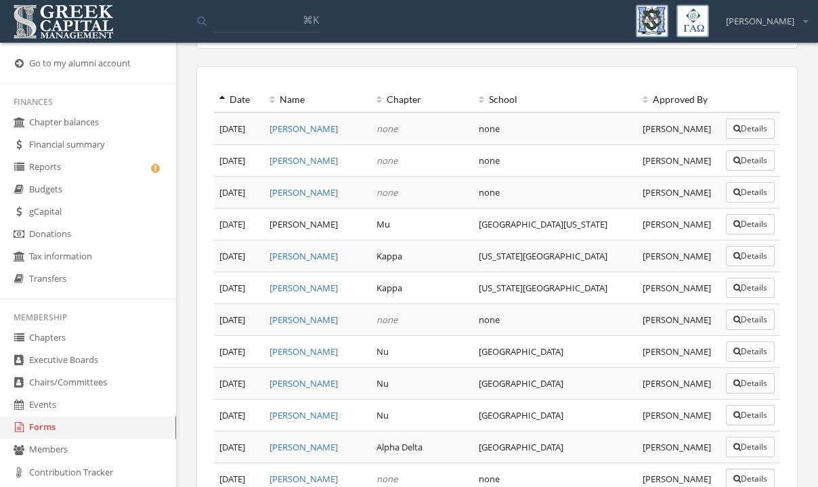
scroll to position [423, 0]
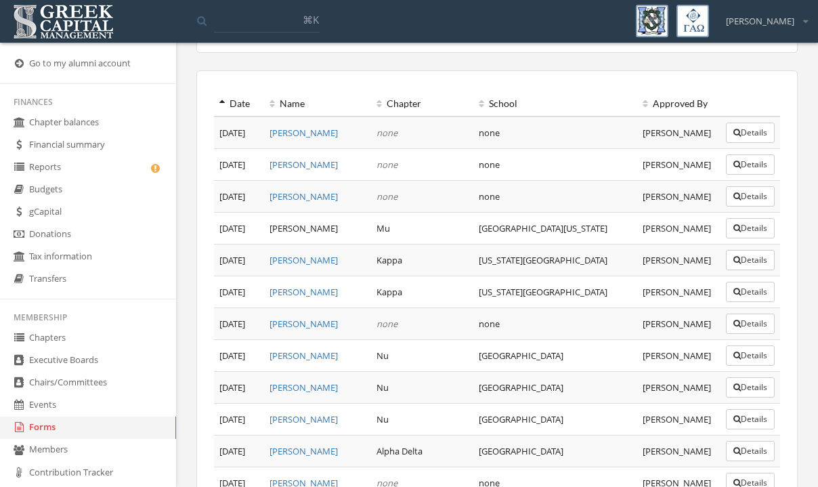
click at [222, 97] on th "Date" at bounding box center [239, 103] width 50 height 25
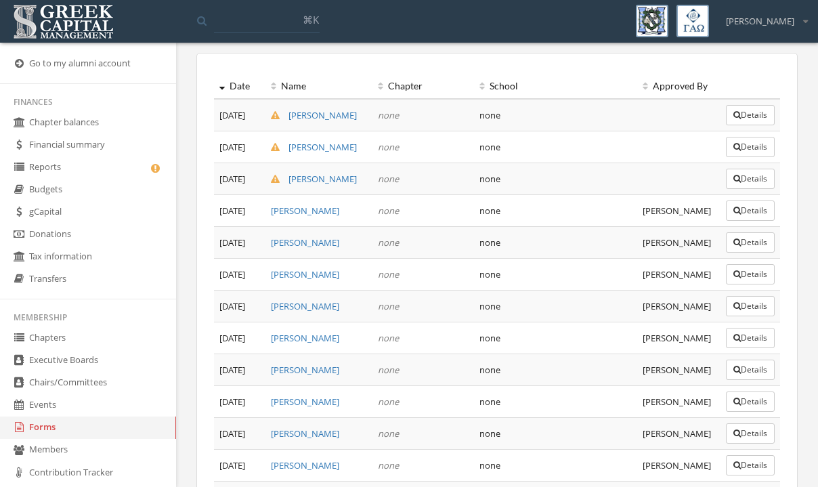
scroll to position [436, 0]
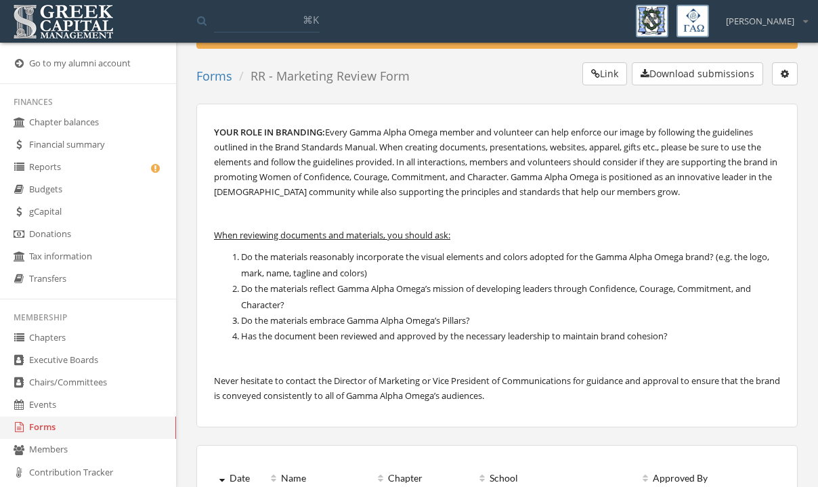
scroll to position [0, 0]
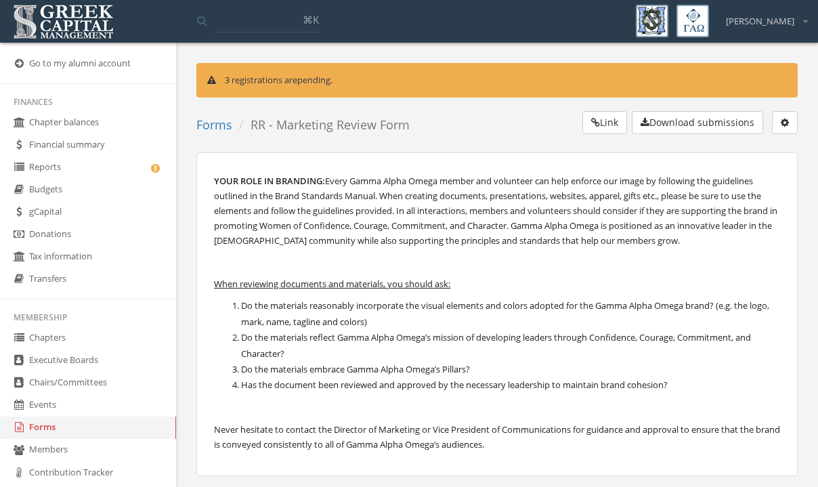
click at [60, 167] on link "Reports" at bounding box center [88, 167] width 176 height 22
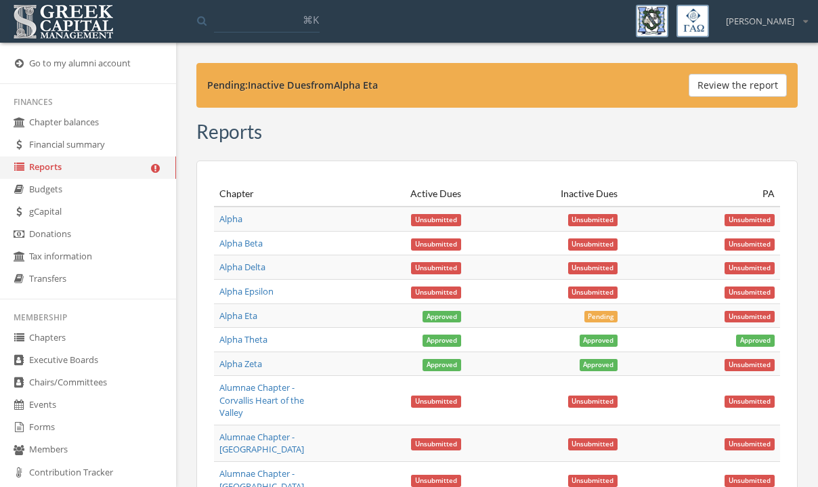
click at [804, 24] on icon at bounding box center [805, 21] width 5 height 9
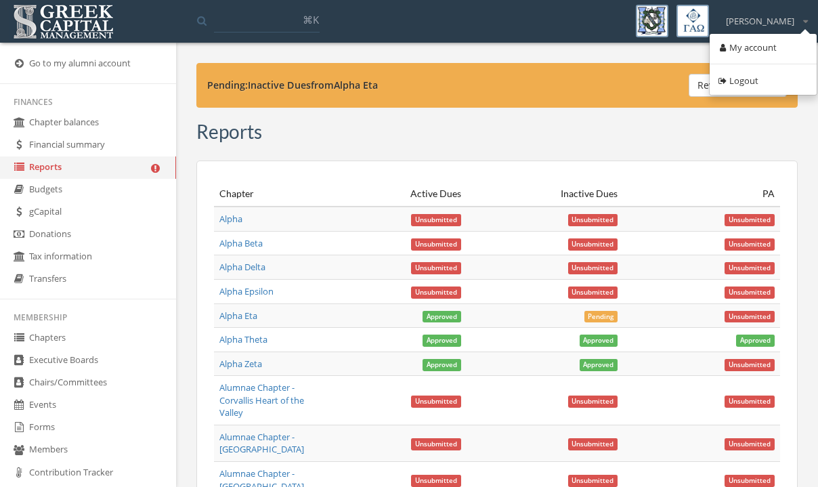
click at [737, 85] on link "Logout" at bounding box center [763, 80] width 98 height 21
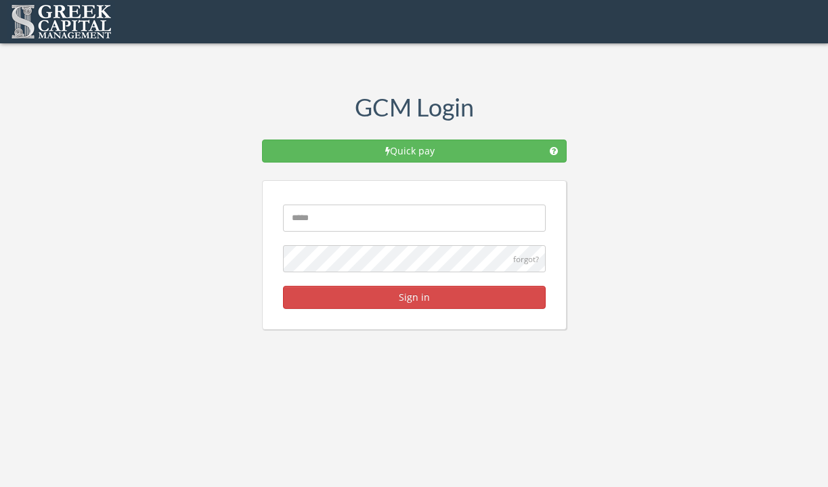
type input "**********"
click at [374, 295] on button "Sign in" at bounding box center [414, 297] width 263 height 23
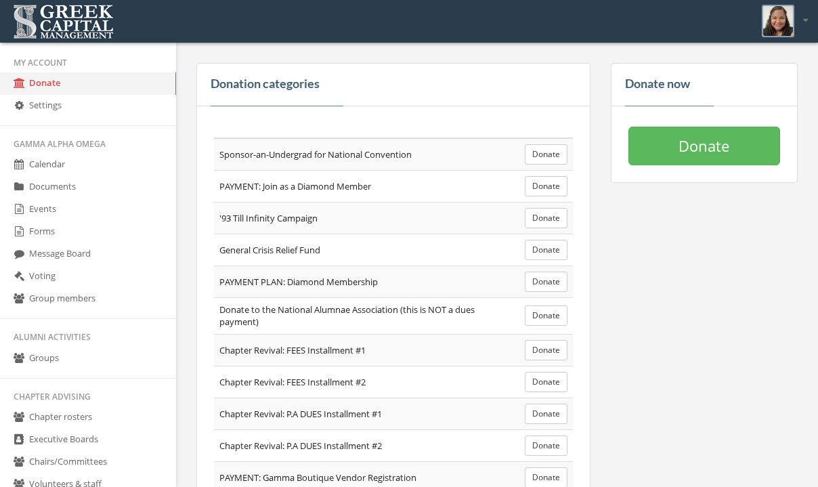
click at [184, 309] on div "Donation categories Sponsor-an-Undergrad for National Convention Donate PAYMENT…" at bounding box center [497, 448] width 642 height 790
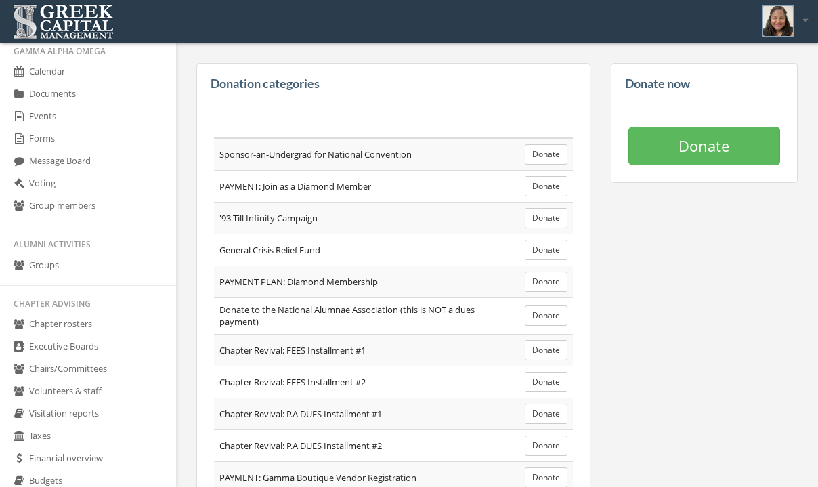
scroll to position [94, 0]
click at [83, 129] on link "Forms" at bounding box center [88, 138] width 176 height 22
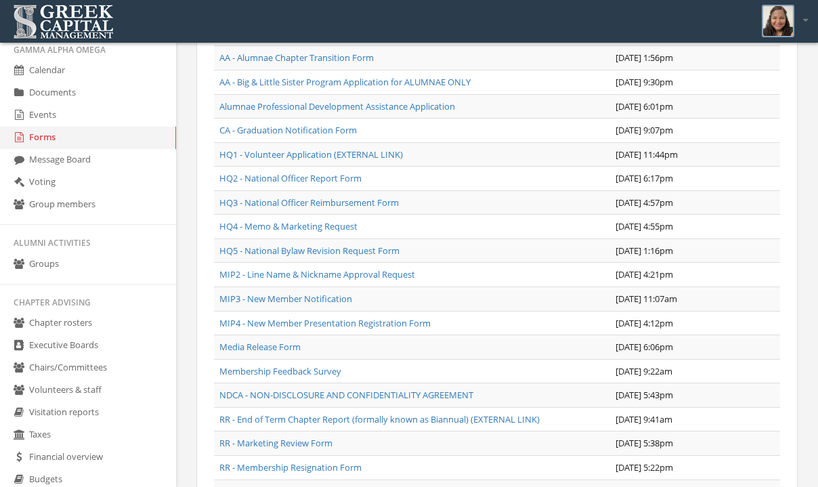
scroll to position [152, 0]
click at [306, 175] on link "HQ2 - National Officer Report Form" at bounding box center [290, 177] width 142 height 12
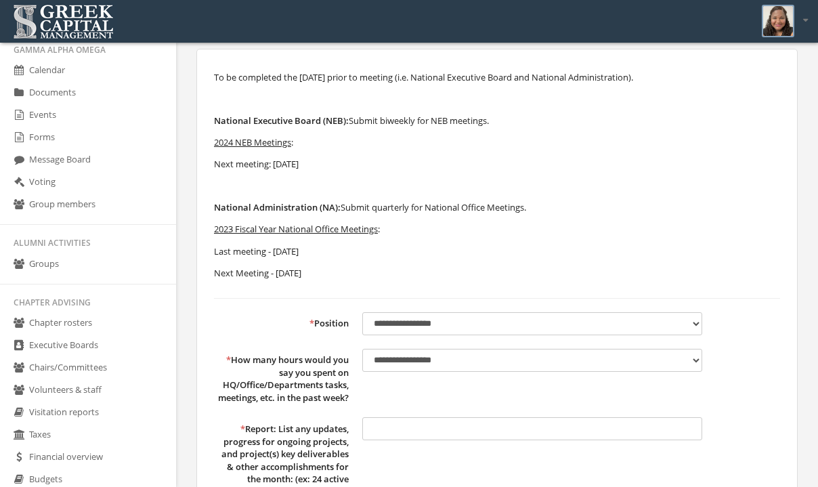
scroll to position [233, 0]
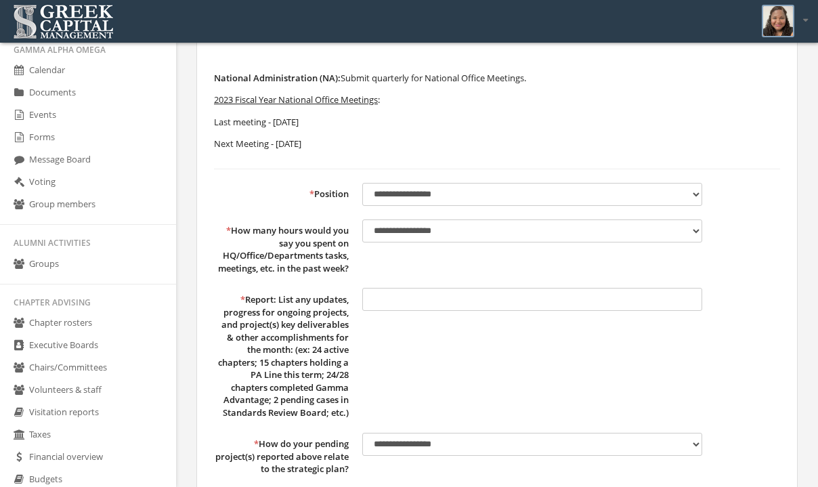
click at [409, 189] on select "**********" at bounding box center [532, 194] width 340 height 23
select select "**********"
click at [362, 183] on select "**********" at bounding box center [532, 194] width 340 height 23
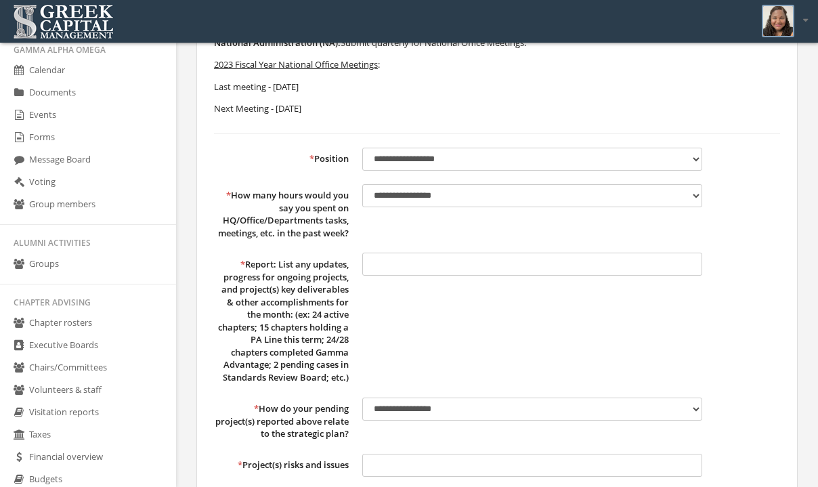
scroll to position [269, 0]
click at [391, 213] on div "**********" at bounding box center [532, 212] width 340 height 56
click at [388, 203] on select "**********" at bounding box center [532, 195] width 340 height 23
select select "*****"
click at [362, 184] on select "**********" at bounding box center [532, 195] width 340 height 23
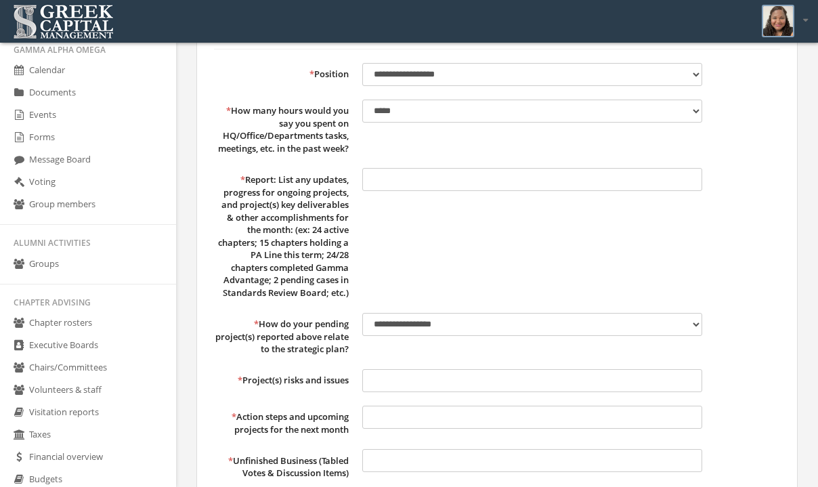
scroll to position [355, 0]
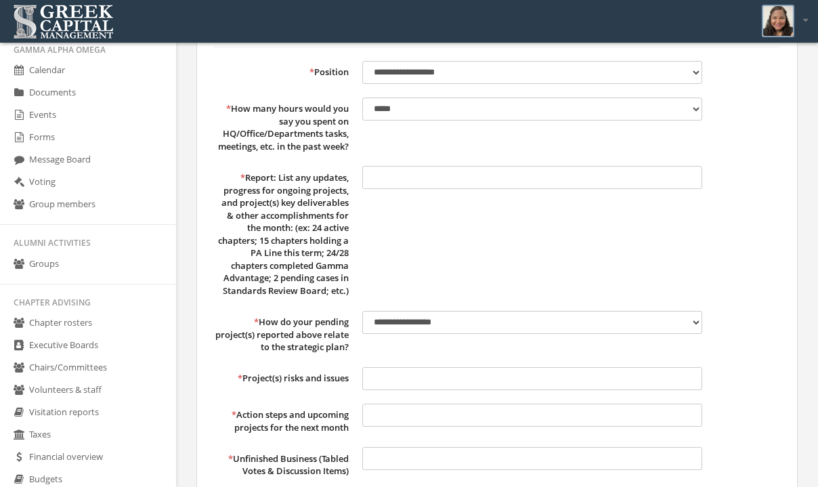
click at [389, 188] on input "text" at bounding box center [532, 177] width 340 height 23
paste input "**********"
click at [542, 189] on input "text" at bounding box center [532, 177] width 340 height 23
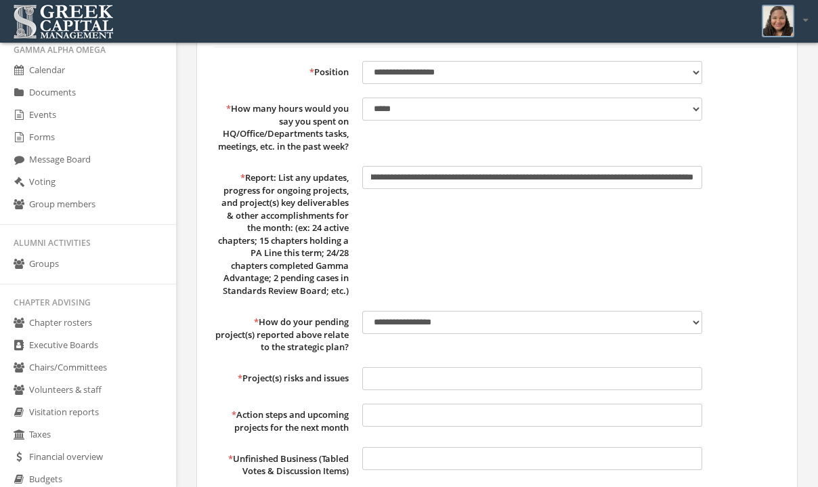
click at [672, 189] on input "text" at bounding box center [532, 177] width 340 height 23
click at [620, 189] on input "text" at bounding box center [532, 177] width 340 height 23
click at [684, 189] on input "text" at bounding box center [532, 177] width 340 height 23
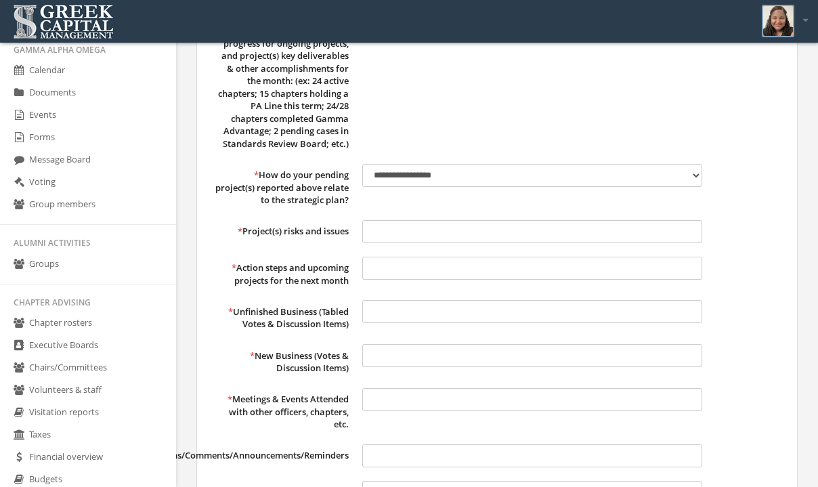
scroll to position [514, 0]
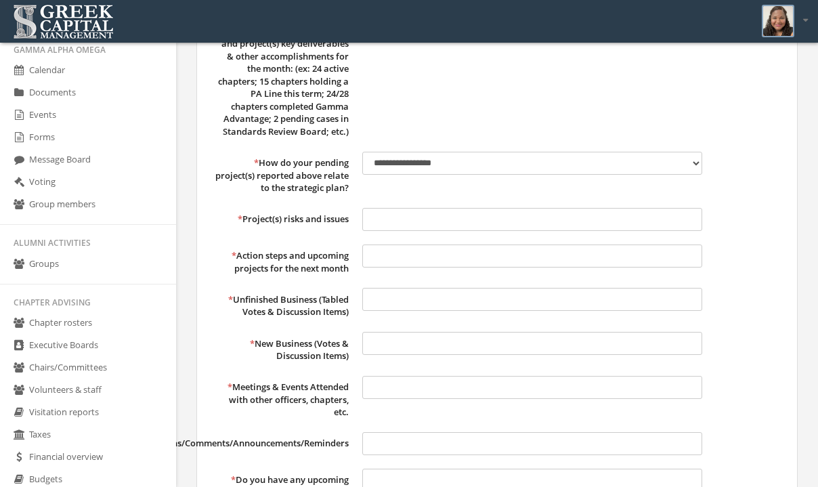
type input "**********"
click at [587, 175] on select "**********" at bounding box center [532, 163] width 340 height 23
select select "**********"
click at [362, 164] on select "**********" at bounding box center [532, 163] width 340 height 23
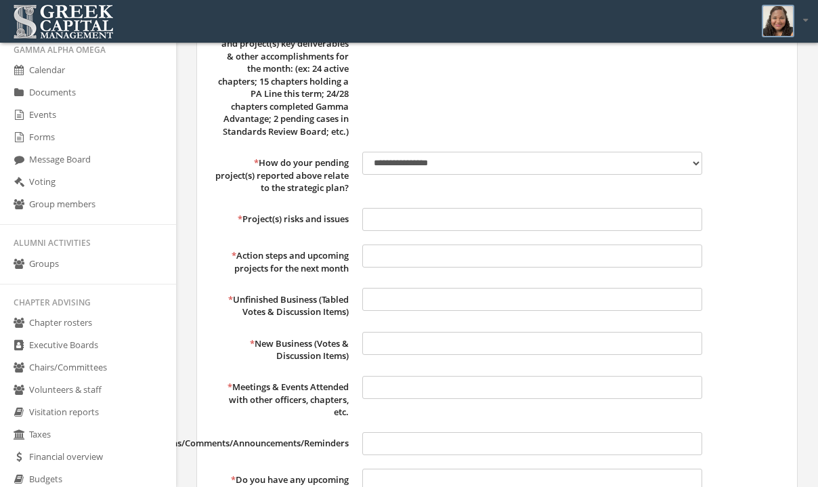
click at [478, 194] on div "**********" at bounding box center [532, 173] width 340 height 43
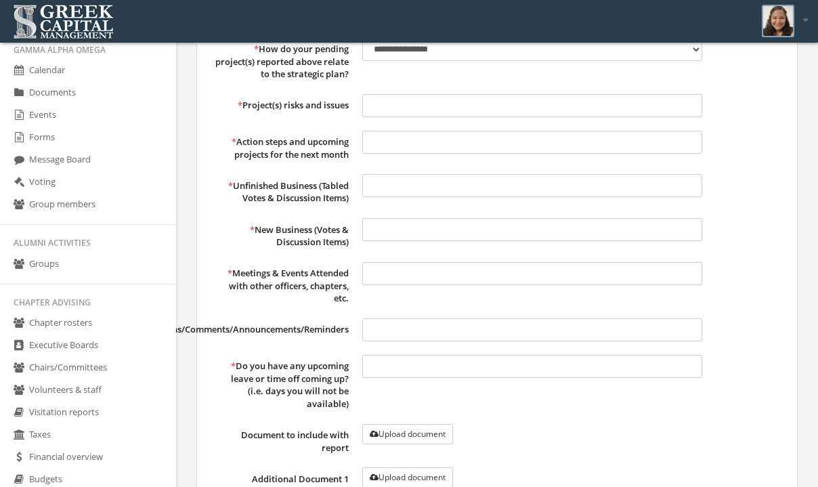
scroll to position [629, 0]
click at [433, 116] on input "text" at bounding box center [532, 104] width 340 height 23
type input "**"
click at [414, 152] on input "text" at bounding box center [532, 140] width 340 height 23
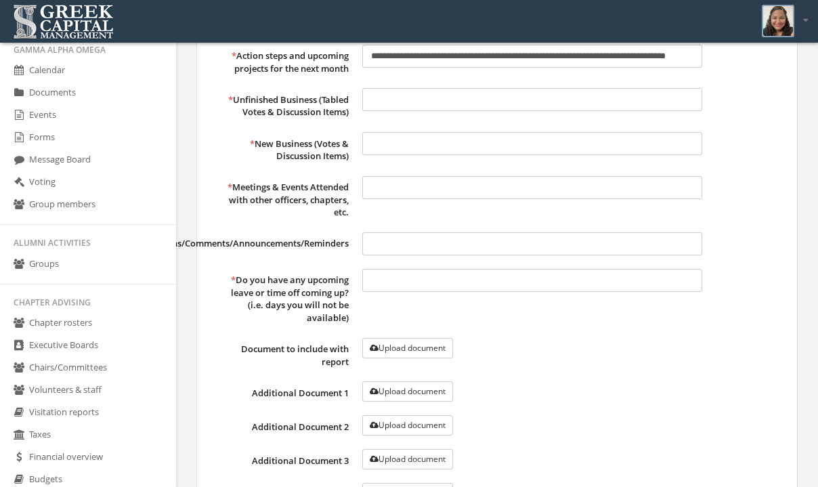
scroll to position [722, 0]
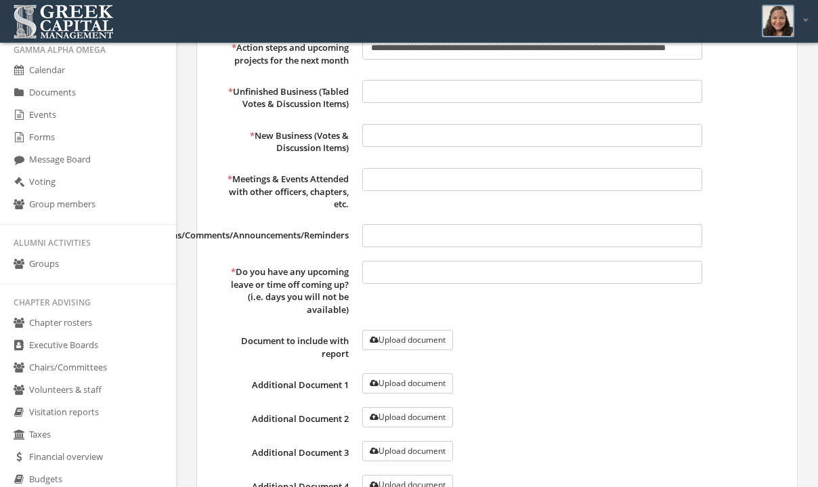
type input "**********"
click at [418, 103] on input "text" at bounding box center [532, 91] width 340 height 23
type input "**"
click at [415, 146] on input "text" at bounding box center [532, 135] width 340 height 23
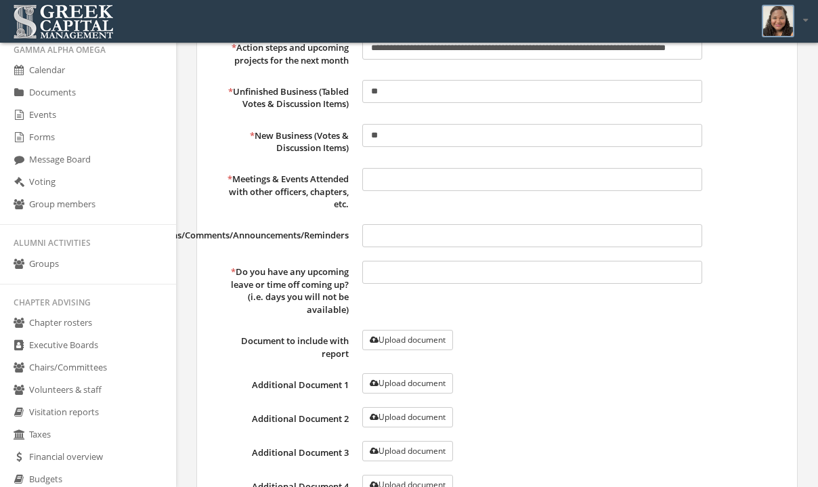
click at [412, 191] on input "text" at bounding box center [532, 179] width 340 height 23
click at [388, 147] on input "**" at bounding box center [532, 135] width 340 height 23
type input "*"
click at [370, 147] on input "**********" at bounding box center [532, 135] width 340 height 23
click at [576, 147] on input "**********" at bounding box center [532, 135] width 340 height 23
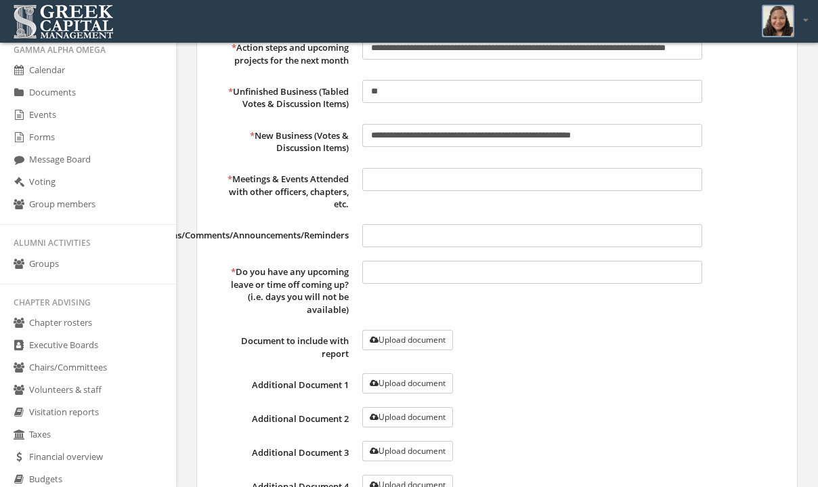
paste input "**********"
click at [641, 147] on input "**********" at bounding box center [532, 135] width 340 height 23
paste input "**********"
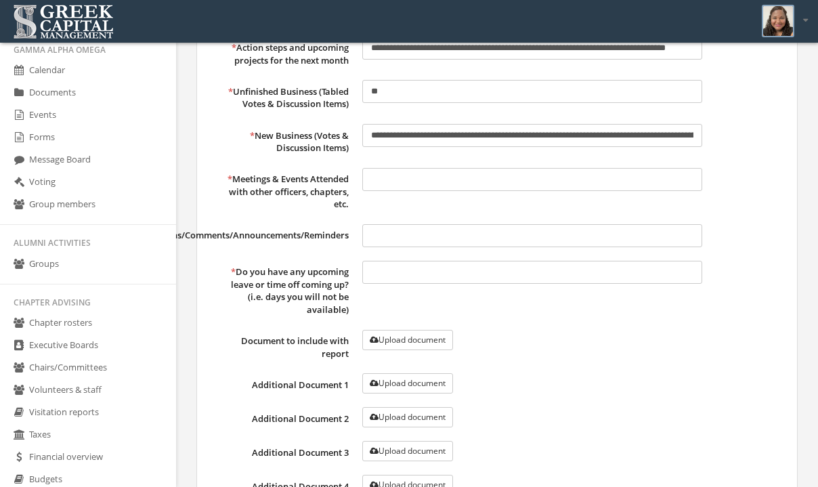
click at [676, 147] on input "**********" at bounding box center [532, 135] width 340 height 23
click at [376, 147] on input "**********" at bounding box center [532, 135] width 340 height 23
type input "**********"
click at [373, 191] on input "text" at bounding box center [532, 179] width 340 height 23
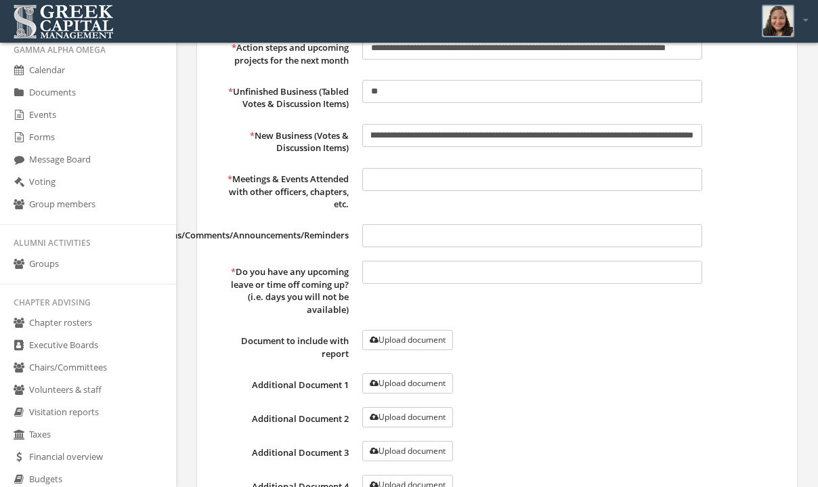
scroll to position [0, 0]
paste input "**********"
type input "**********"
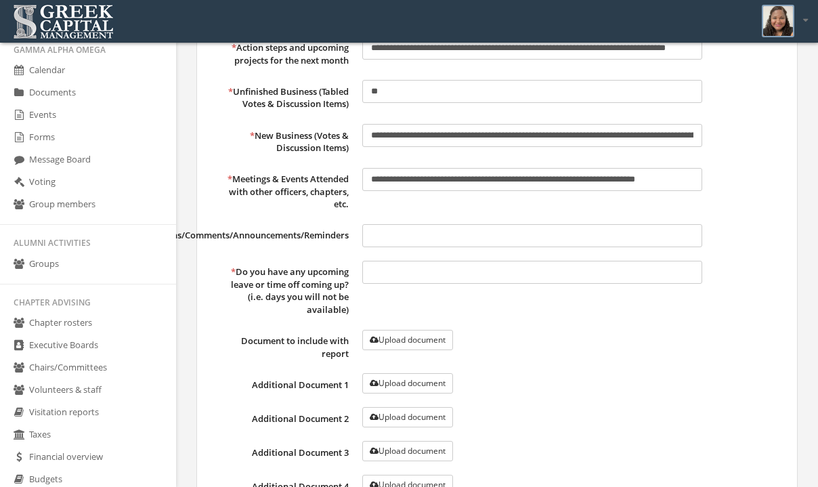
click at [427, 247] on input "text" at bounding box center [532, 235] width 340 height 23
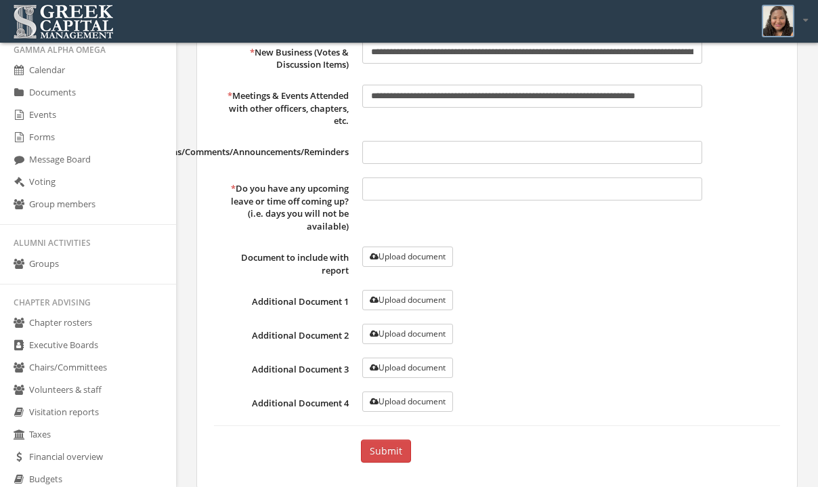
scroll to position [806, 0]
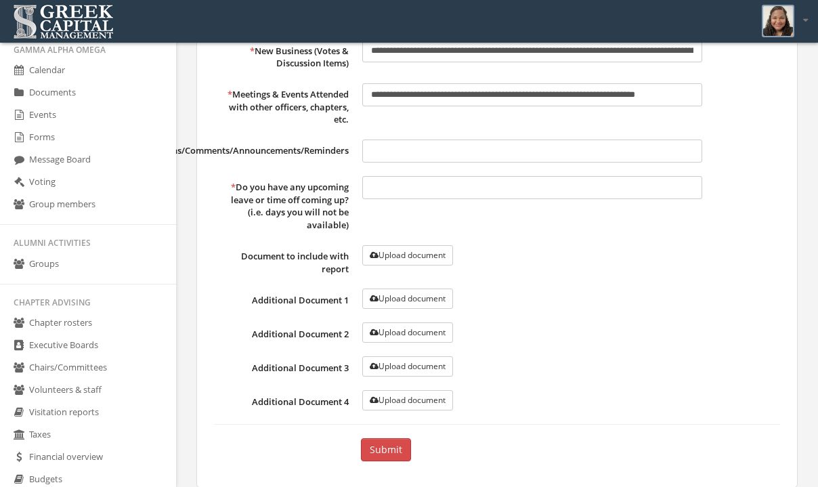
click at [419, 265] on button "Upload document" at bounding box center [407, 255] width 91 height 20
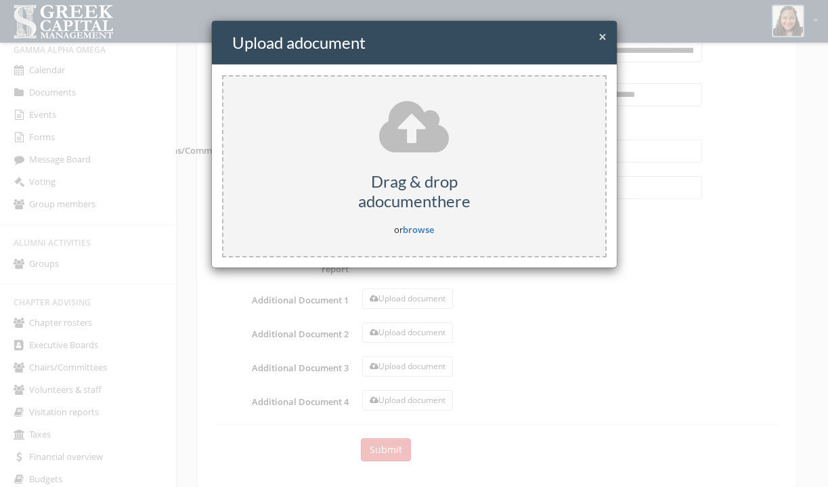
click at [416, 223] on div "Drag & drop a document here or browse" at bounding box center [414, 166] width 385 height 182
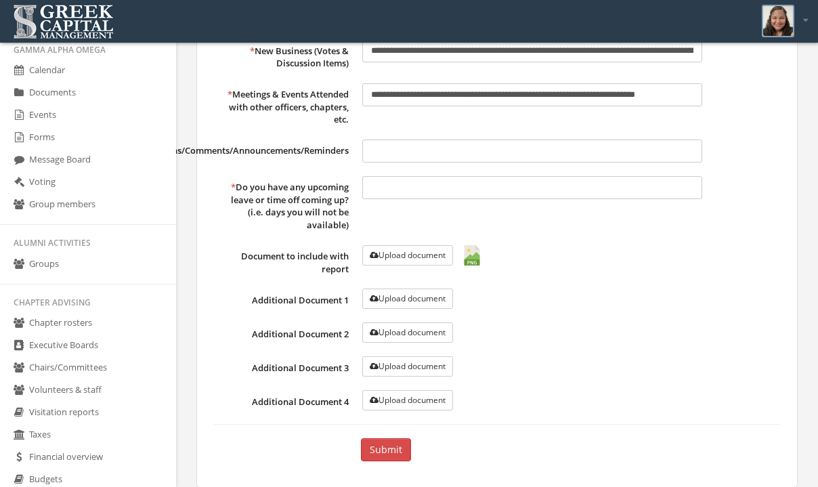
click at [438, 265] on button "Upload document" at bounding box center [407, 255] width 91 height 20
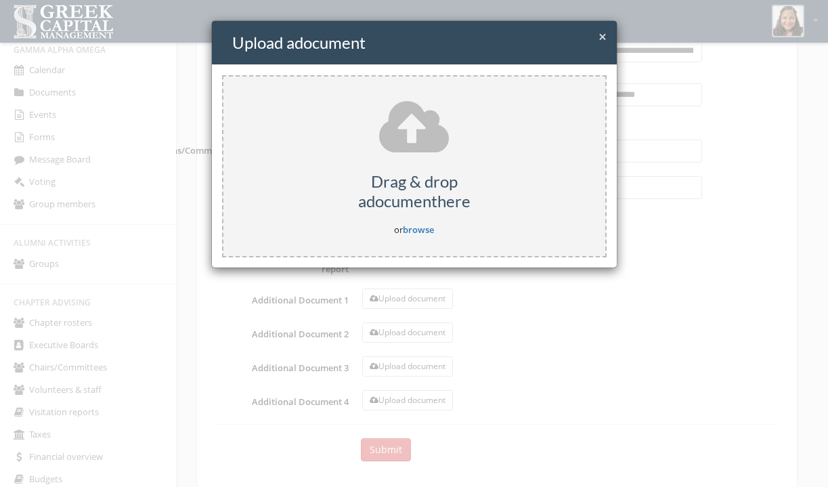
click at [418, 226] on link "browse" at bounding box center [418, 229] width 31 height 12
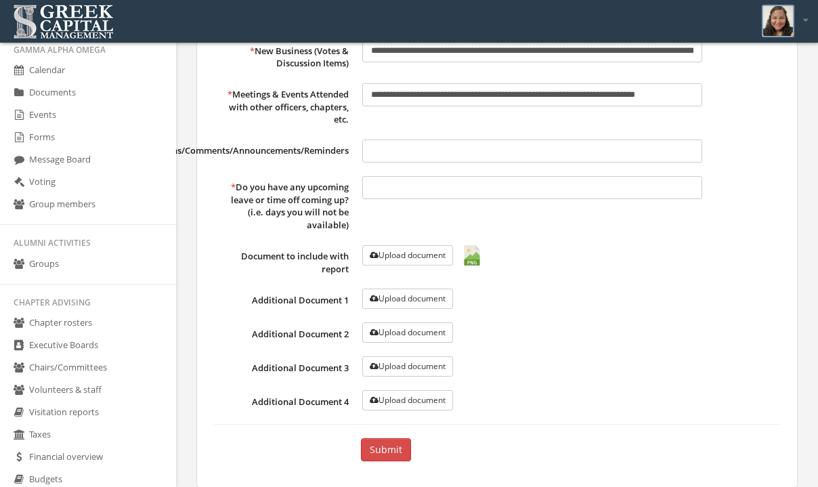
click at [434, 309] on button "Upload document" at bounding box center [407, 298] width 91 height 20
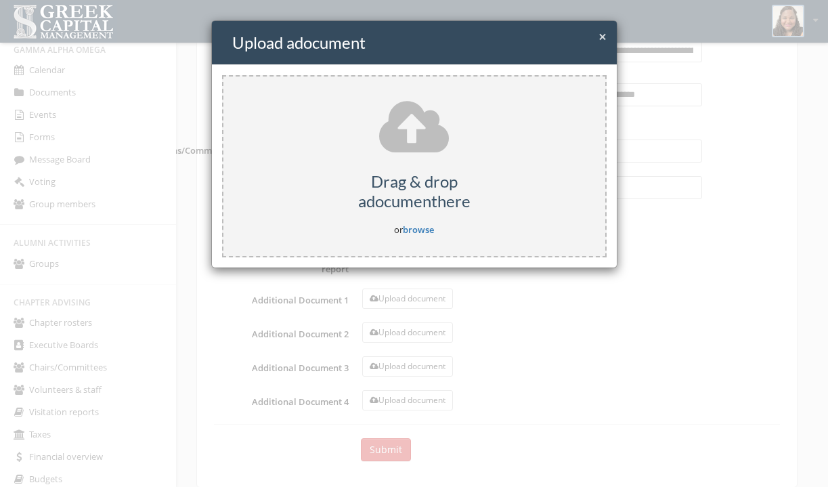
click at [416, 230] on link "browse" at bounding box center [418, 229] width 31 height 12
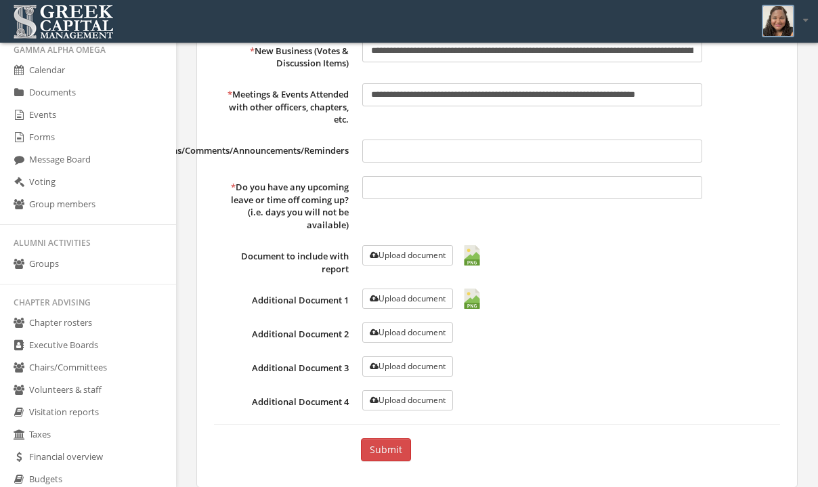
click at [411, 265] on button "Upload document" at bounding box center [407, 255] width 91 height 20
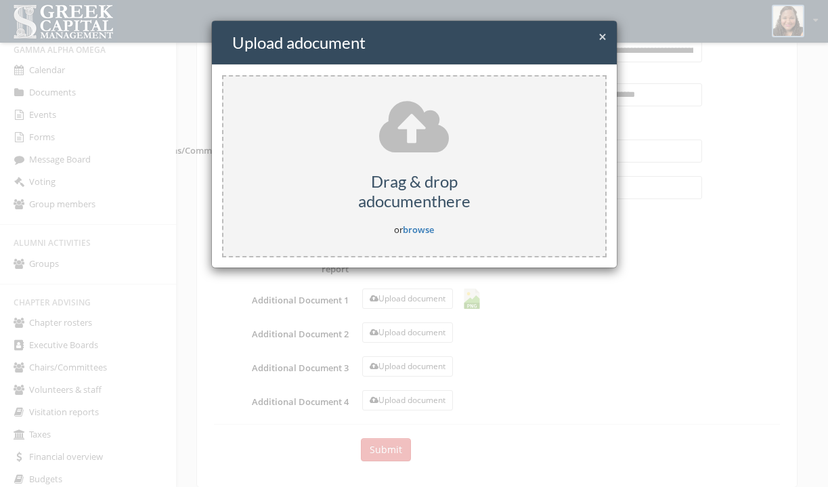
click at [412, 227] on link "browse" at bounding box center [418, 229] width 31 height 12
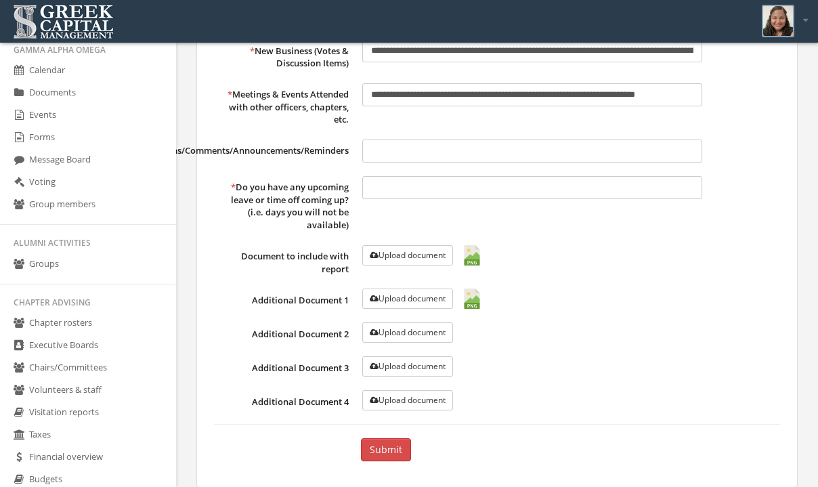
click at [400, 309] on button "Upload document" at bounding box center [407, 298] width 91 height 20
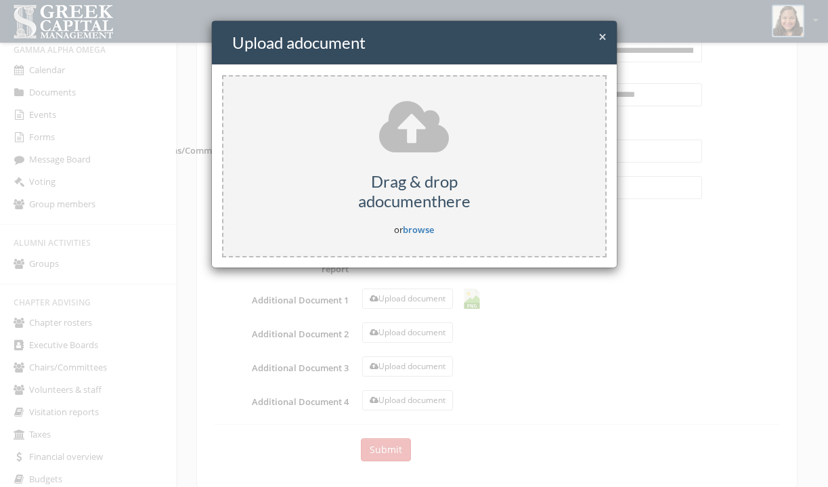
click at [415, 227] on link "browse" at bounding box center [418, 229] width 31 height 12
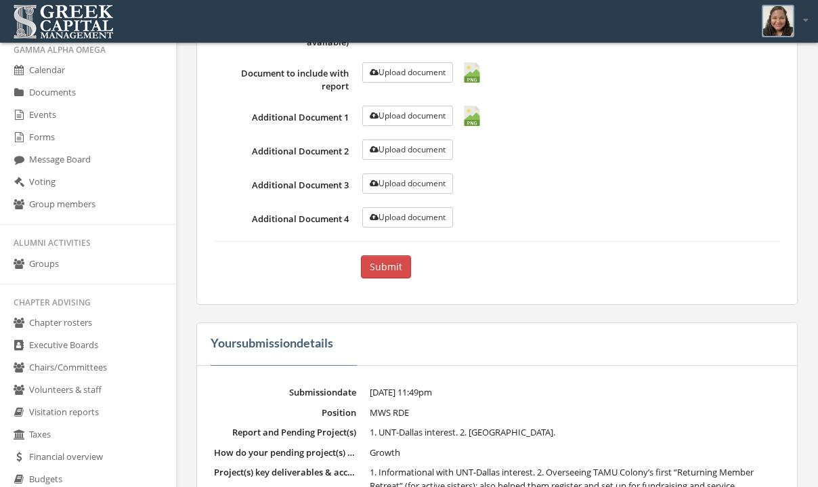
scroll to position [989, 0]
click at [391, 160] on button "Upload document" at bounding box center [407, 150] width 91 height 20
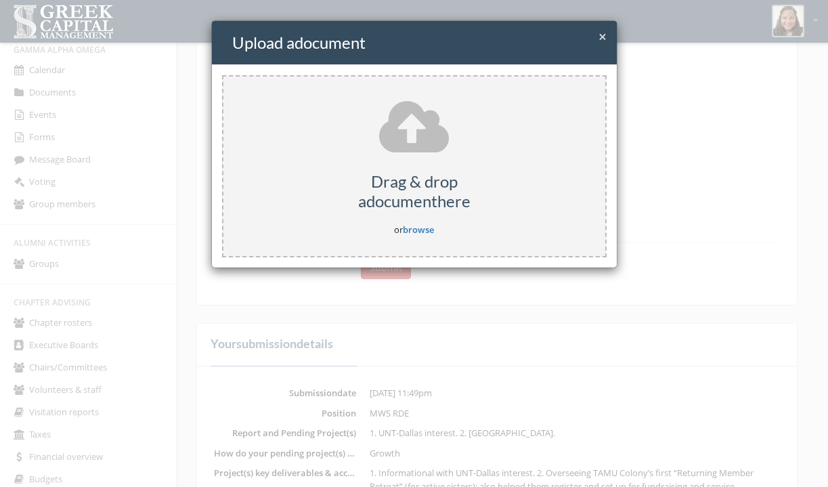
click at [418, 234] on link "browse" at bounding box center [418, 229] width 31 height 12
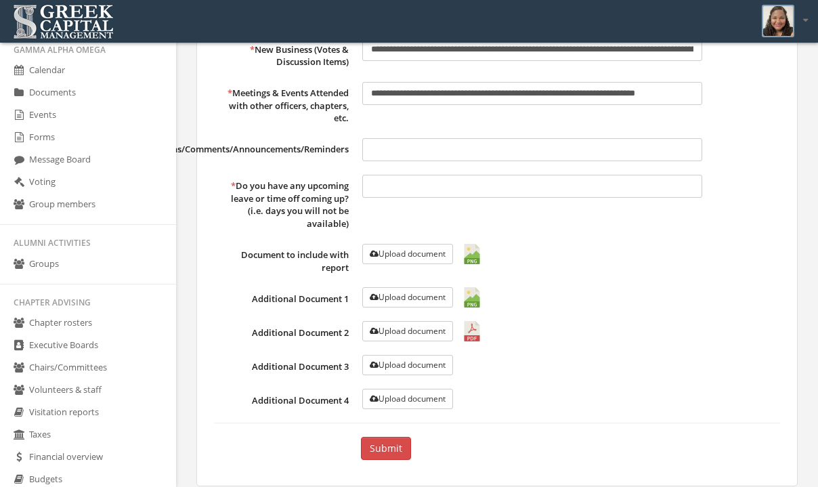
scroll to position [810, 0]
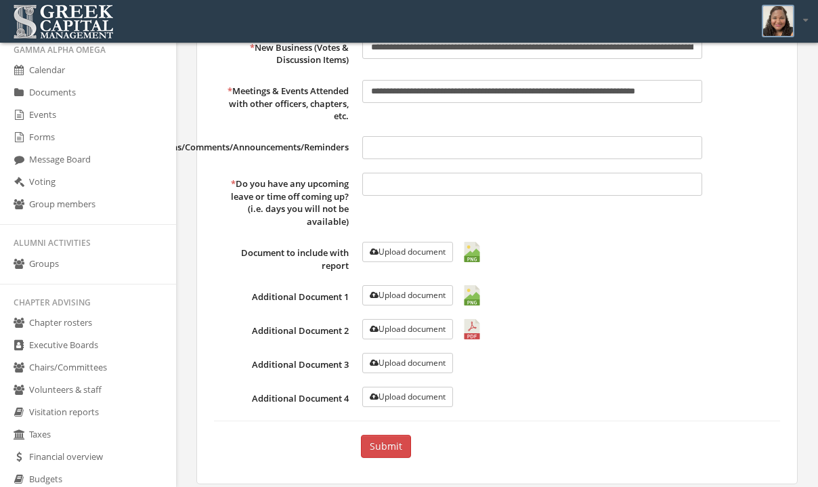
click at [465, 156] on input "text" at bounding box center [532, 147] width 340 height 23
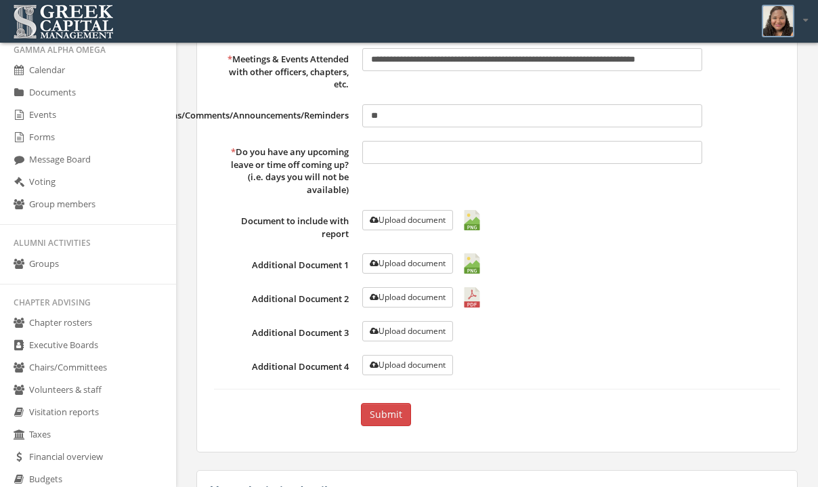
scroll to position [843, 0]
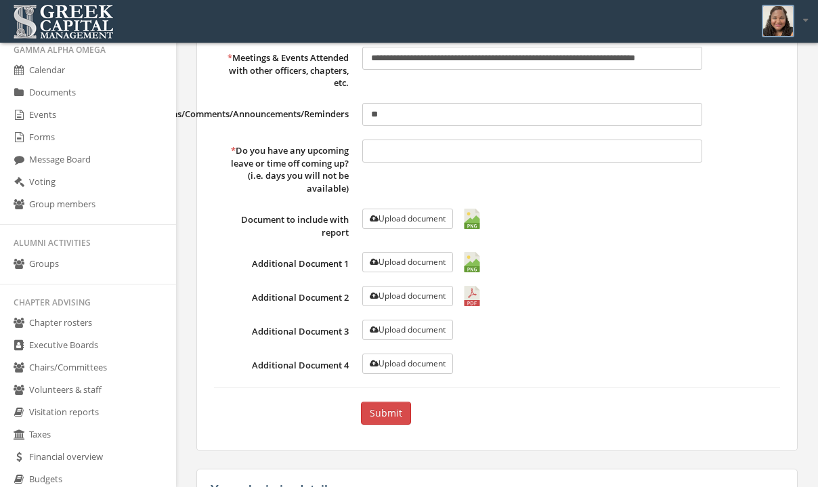
type input "**"
click at [437, 163] on input "text" at bounding box center [532, 150] width 340 height 23
type input "**"
click at [582, 272] on div "Upload document" at bounding box center [532, 262] width 340 height 20
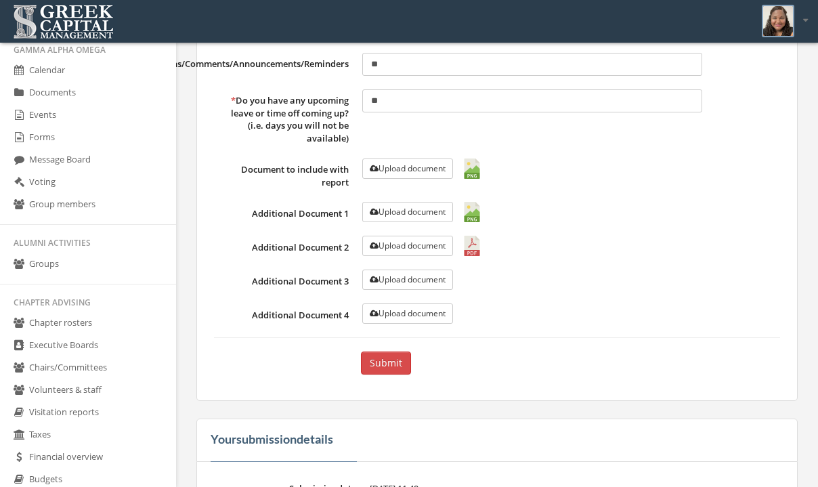
scroll to position [895, 0]
click at [394, 373] on button "Submit" at bounding box center [386, 361] width 50 height 23
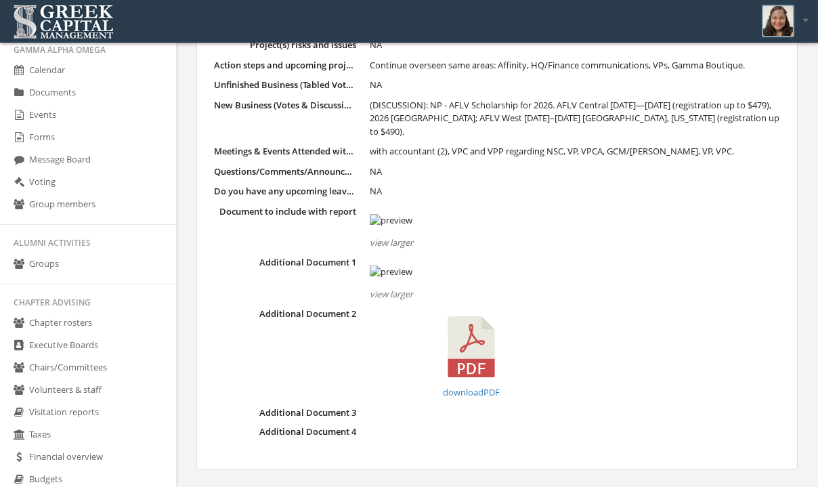
scroll to position [35813, 0]
drag, startPoint x: 712, startPoint y: 301, endPoint x: 387, endPoint y: 134, distance: 364.9
copy dd "Affinity: 8 license renewals; final earnings for Q4 amounted to $661.52, making…"
drag, startPoint x: 401, startPoint y: 107, endPoint x: 368, endPoint y: 107, distance: 33.2
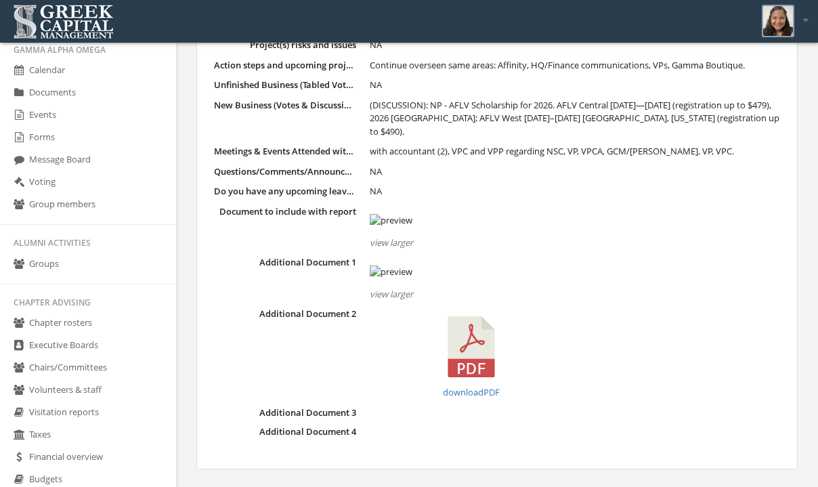
copy dd "21-30"
drag, startPoint x: 440, startPoint y: 175, endPoint x: 370, endPoint y: 175, distance: 69.7
click at [370, 33] on dd "All of the Above" at bounding box center [575, 26] width 410 height 14
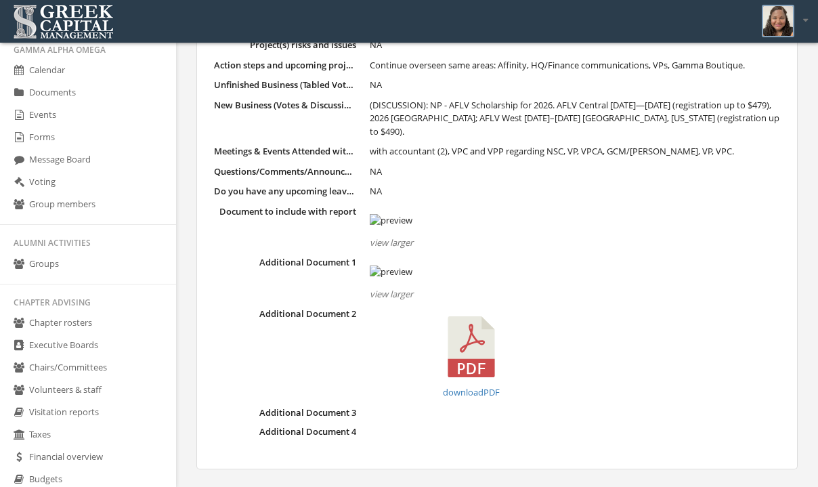
copy dd "All of the Above"
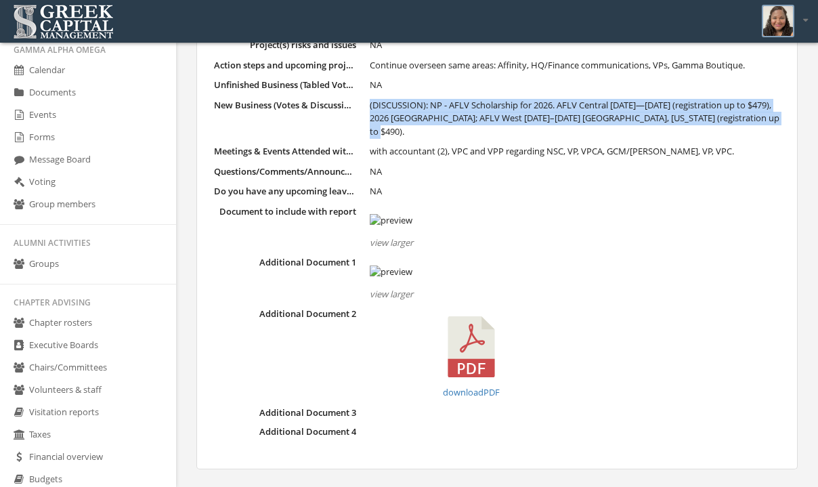
drag, startPoint x: 773, startPoint y: 268, endPoint x: 369, endPoint y: 255, distance: 404.5
click at [370, 139] on dd "(DISCUSSION): NP - AFLV Scholarship for 2026. AFLV Central Jan. 29—Feb. 1 (regi…" at bounding box center [575, 119] width 410 height 40
copy dd "(DISCUSSION): NP - AFLV Scholarship for 2026. AFLV Central Jan. 29—Feb. 1 (regi…"
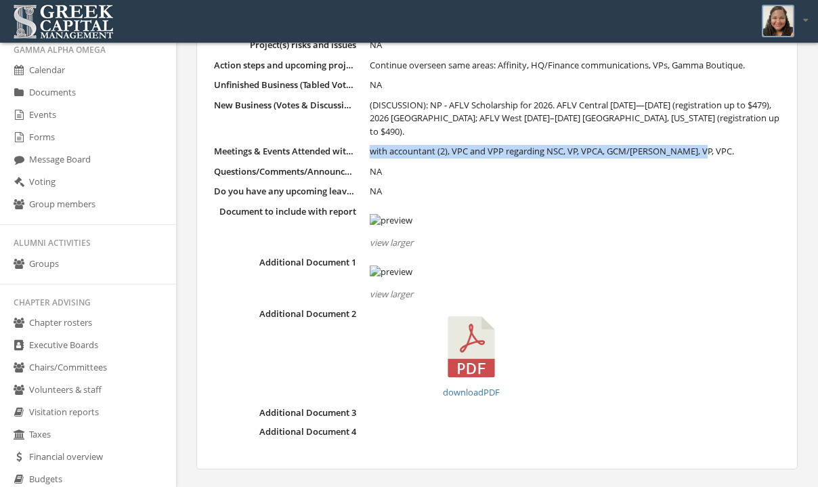
drag, startPoint x: 705, startPoint y: 288, endPoint x: 372, endPoint y: 285, distance: 332.5
click at [372, 158] on dd "with accountant (2), VPC and VPP regarding NSC, VP, VPCA, GCM/Jeremy, VP, VPC." at bounding box center [575, 152] width 410 height 14
copy dd "with accountant (2), VPC and VPP regarding NSC, VP, VPCA, GCM/Jeremy, VP, VPC."
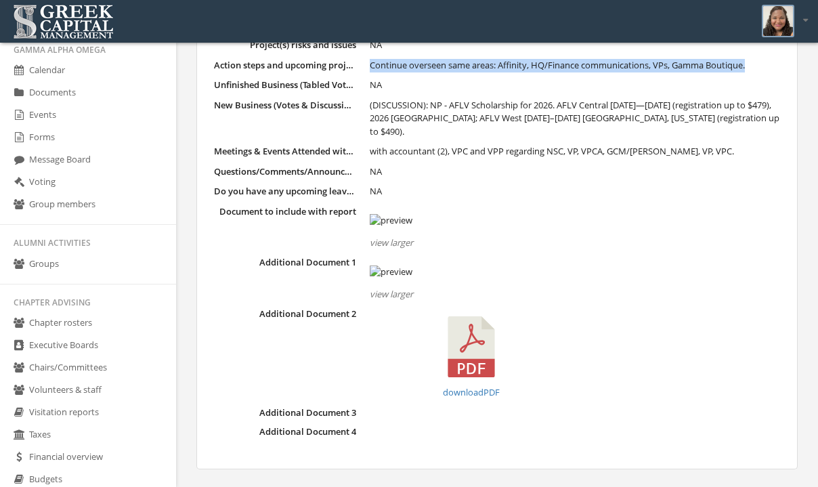
drag, startPoint x: 758, startPoint y: 217, endPoint x: 371, endPoint y: 213, distance: 387.4
click at [371, 72] on dd "Continue overseen same areas: Affinity, HQ/Finance communications, VPs, Gamma B…" at bounding box center [575, 66] width 410 height 14
copy dd "Continue overseen same areas: Affinity, HQ/Finance communications, VPs, Gamma B…"
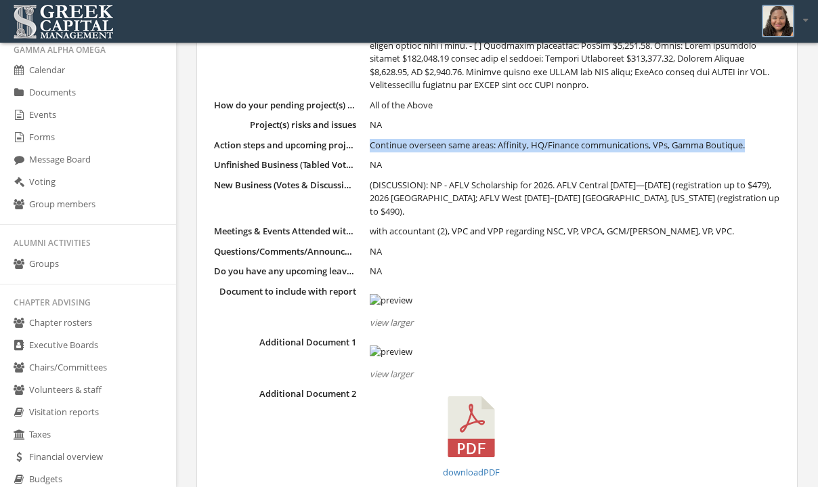
scroll to position [35692, 0]
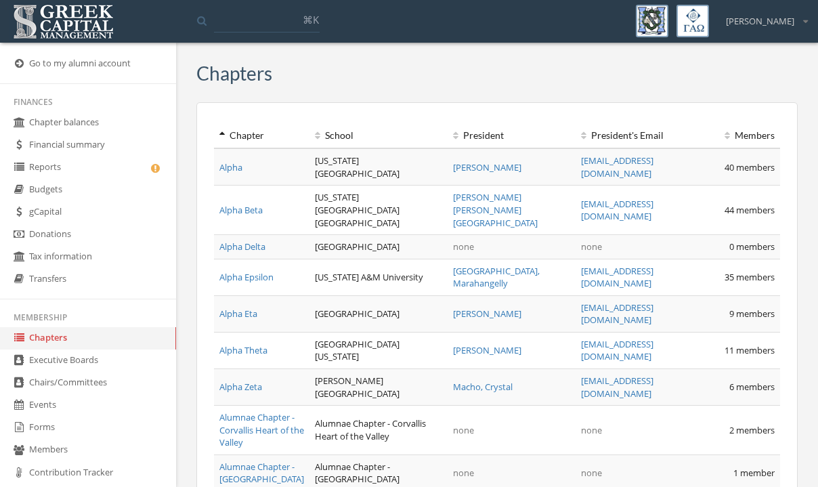
click at [45, 423] on link "Forms" at bounding box center [88, 427] width 176 height 22
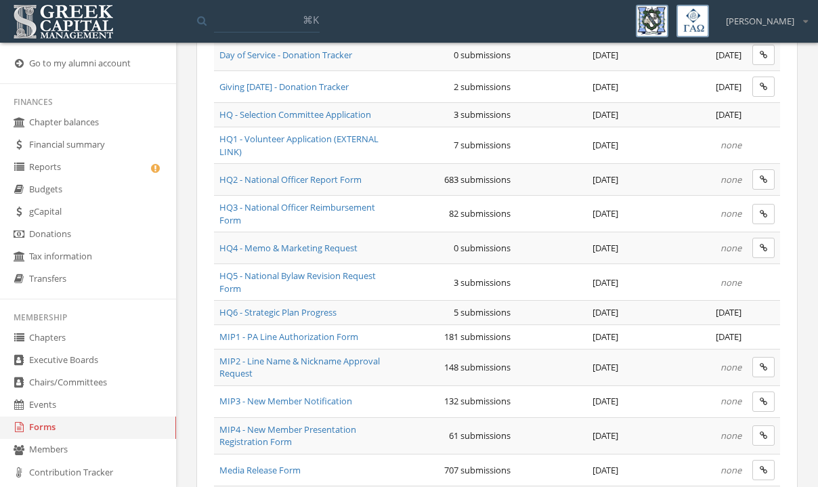
scroll to position [546, 0]
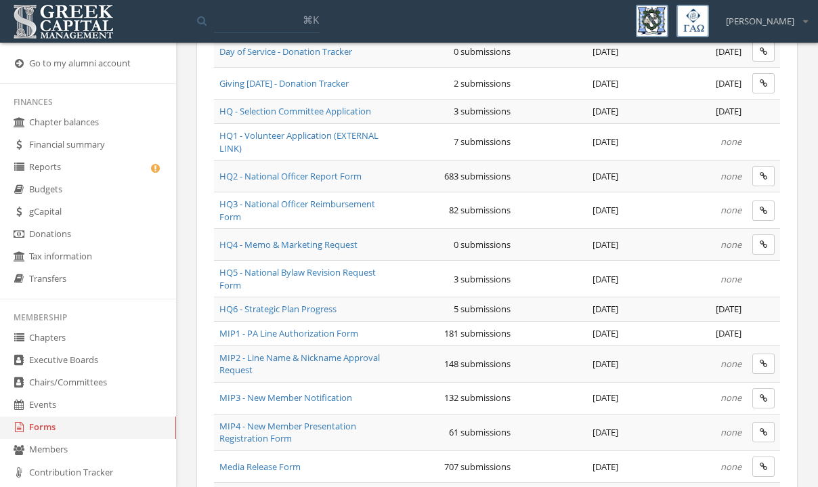
click at [307, 171] on span "HQ2 - National Officer Report Form" at bounding box center [290, 176] width 142 height 12
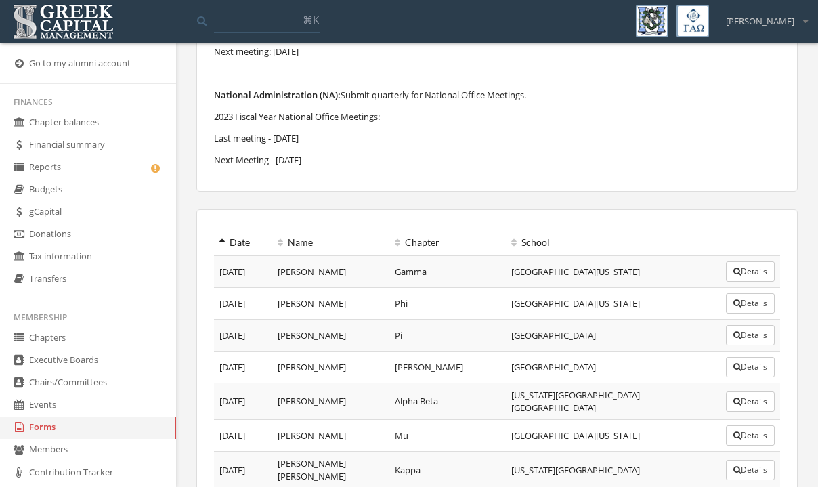
scroll to position [205, 0]
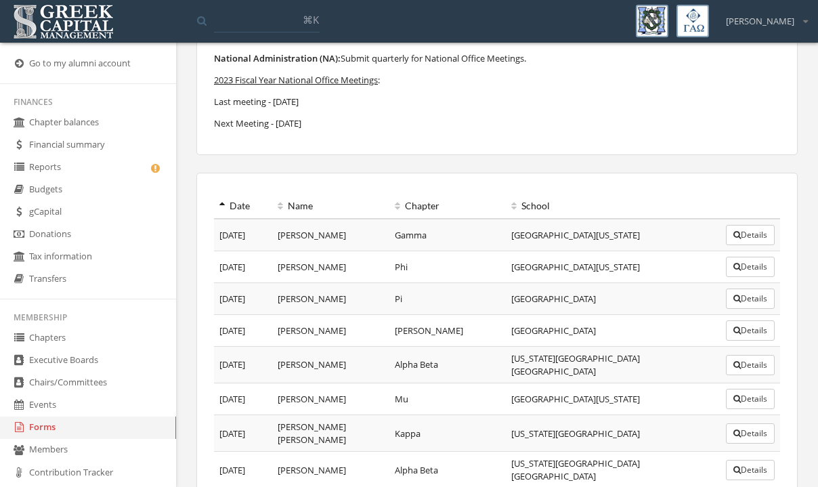
click at [221, 208] on icon at bounding box center [221, 205] width 5 height 9
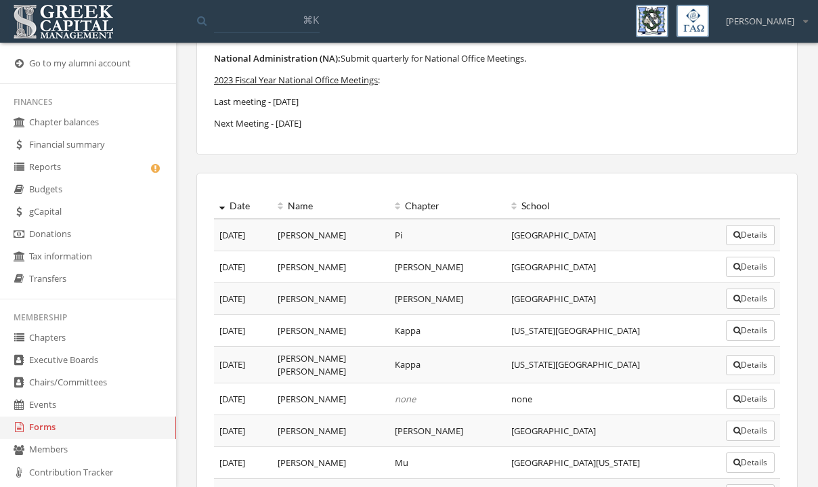
click at [733, 270] on icon "button" at bounding box center [736, 267] width 7 height 8
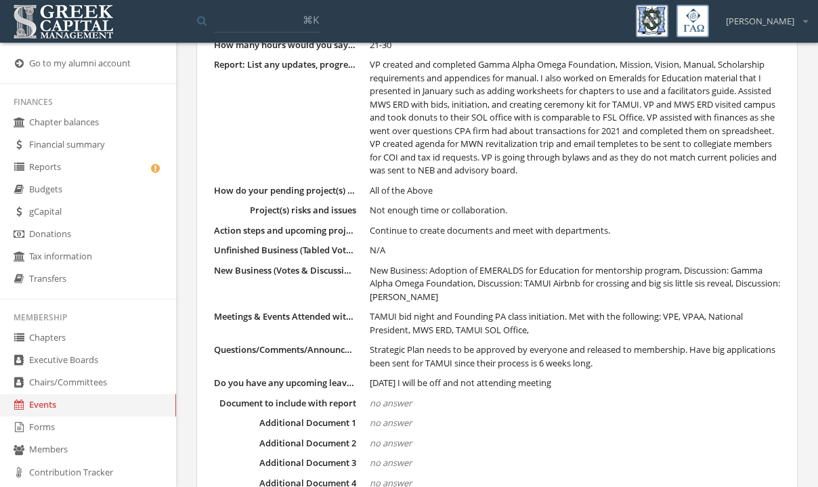
scroll to position [238, 0]
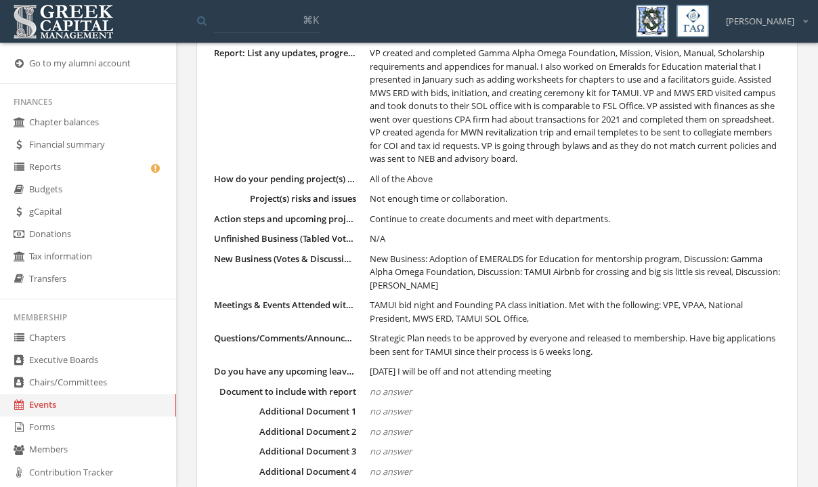
click at [762, 343] on dd "Strategic Plan needs to be approved by everyone and released to membership. Hav…" at bounding box center [575, 345] width 410 height 26
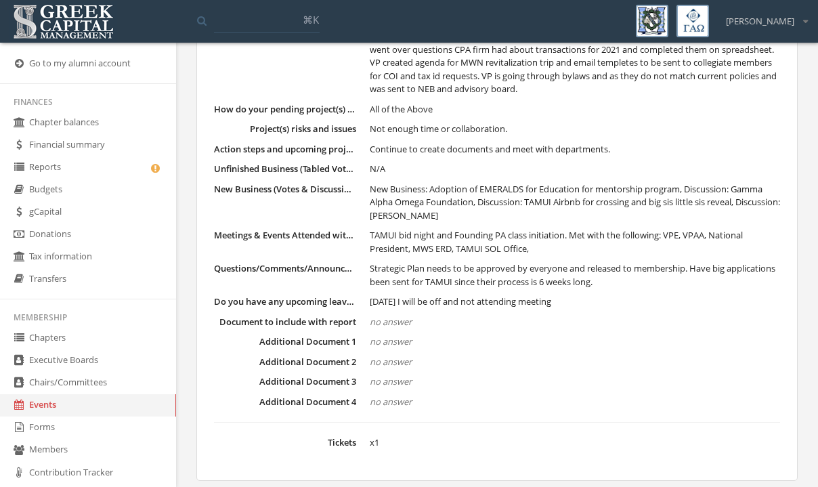
scroll to position [332, 0]
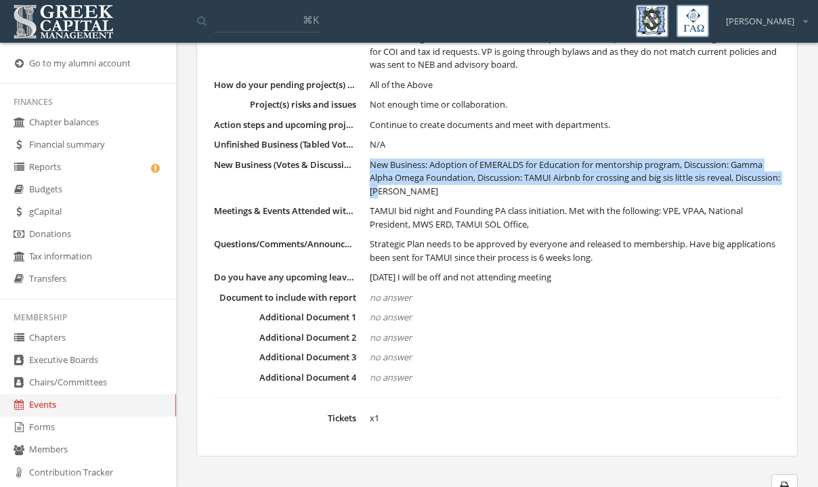
drag, startPoint x: 434, startPoint y: 192, endPoint x: 369, endPoint y: 165, distance: 70.4
click at [370, 165] on dd "New Business: Adoption of EMERALDS for Education for mentorship program, Discus…" at bounding box center [575, 178] width 410 height 40
copy span "New Business: Adoption of EMERALDS for Education for mentorship program, Discus…"
